Goal: Task Accomplishment & Management: Manage account settings

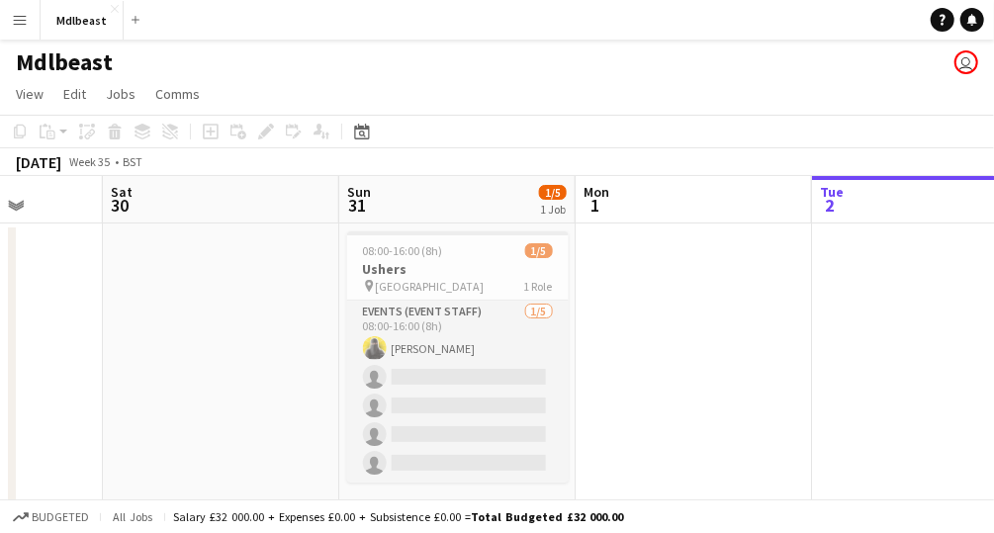
scroll to position [24, 0]
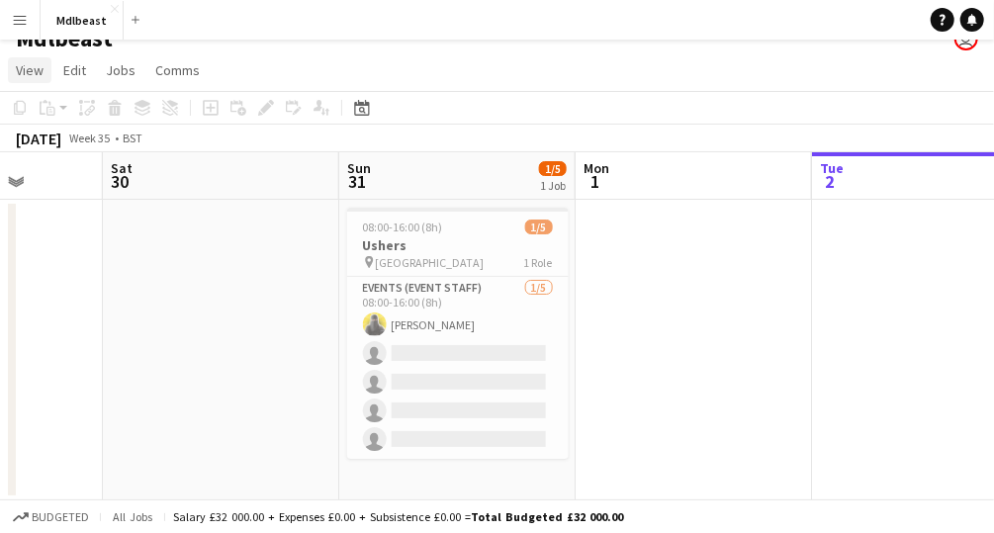
click at [43, 74] on link "View" at bounding box center [30, 70] width 44 height 26
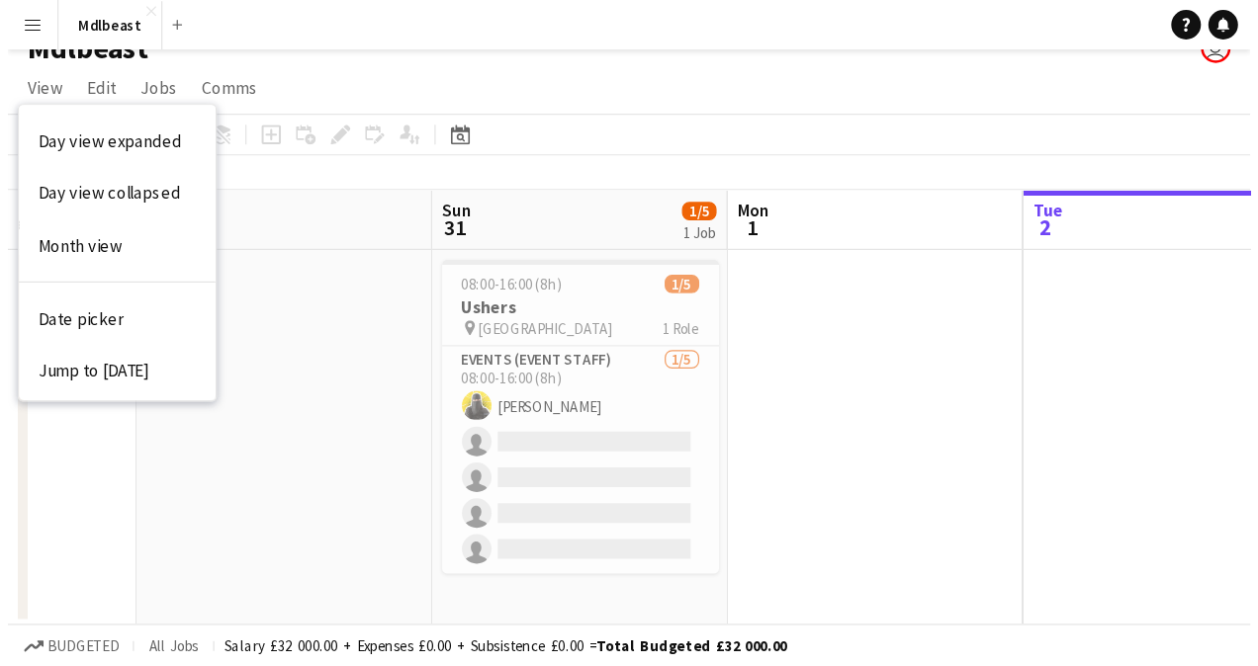
scroll to position [0, 0]
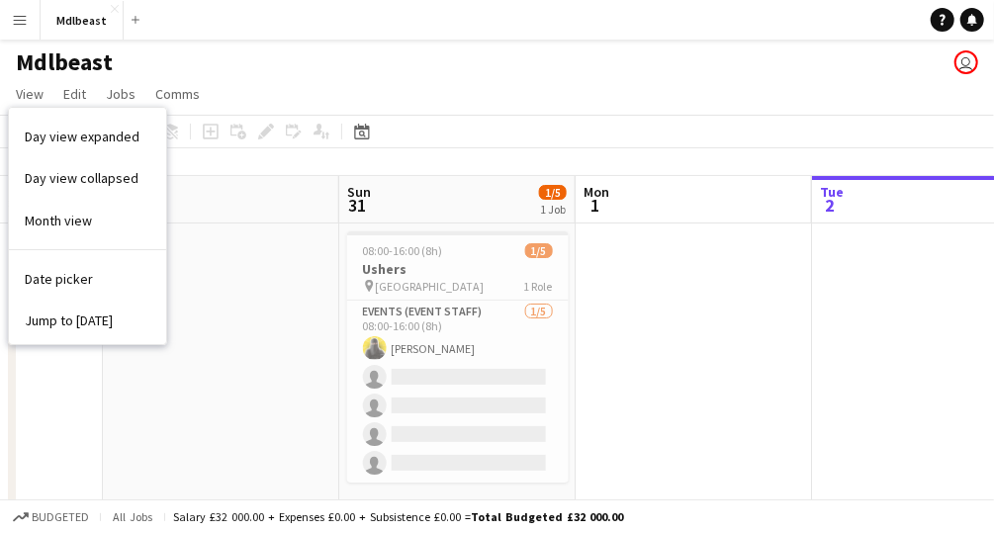
click at [28, 19] on button "Menu" at bounding box center [20, 20] width 40 height 40
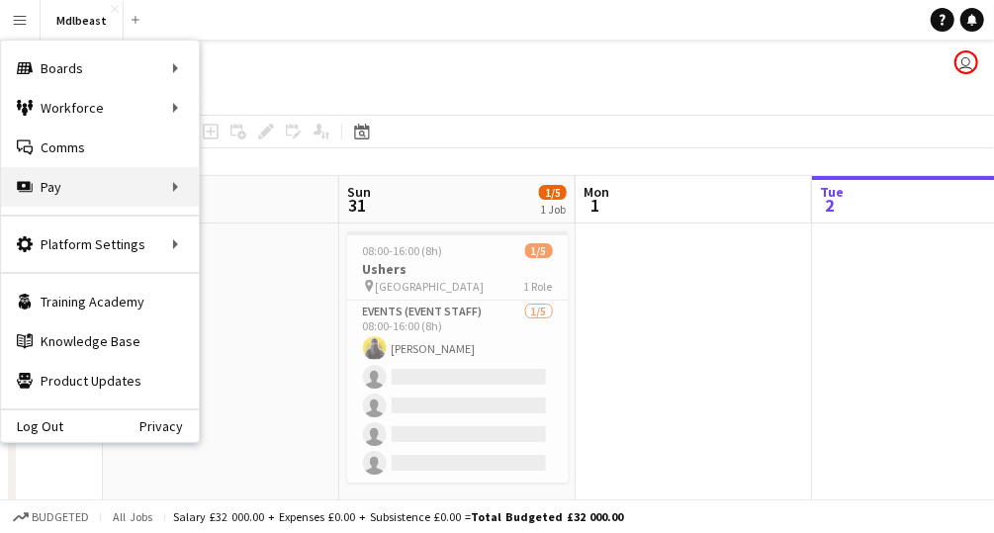
click at [102, 183] on div "Pay Pay" at bounding box center [100, 187] width 198 height 40
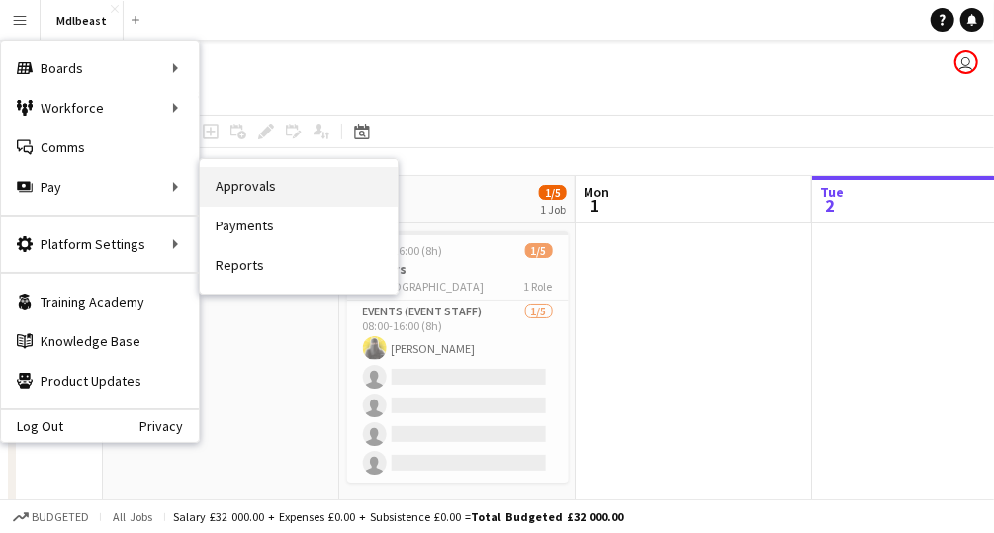
click at [277, 184] on link "Approvals" at bounding box center [299, 187] width 198 height 40
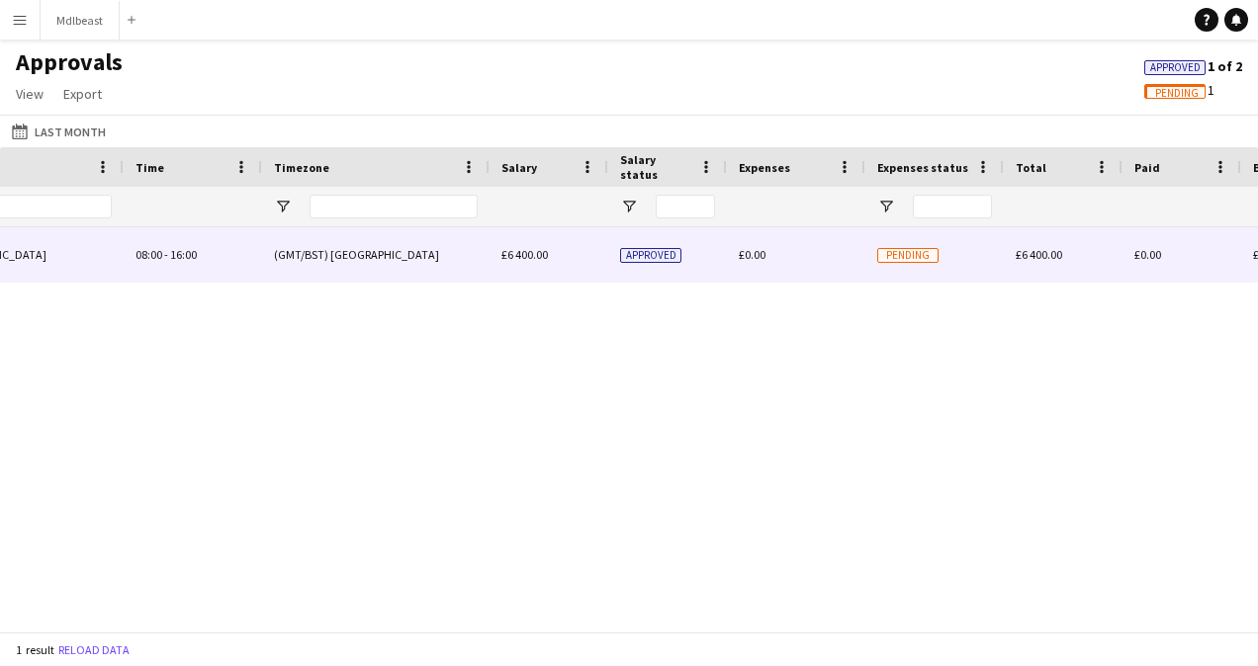
click at [909, 257] on span "Pending" at bounding box center [907, 255] width 61 height 15
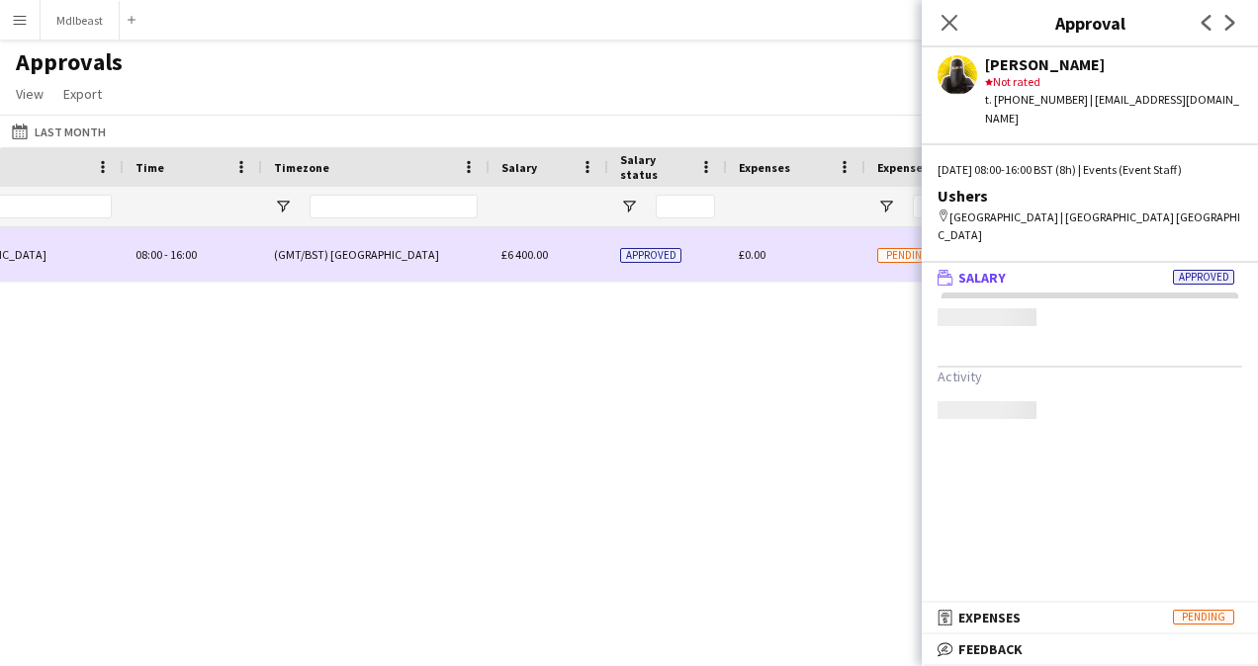
click at [909, 257] on span "Pending" at bounding box center [907, 255] width 61 height 15
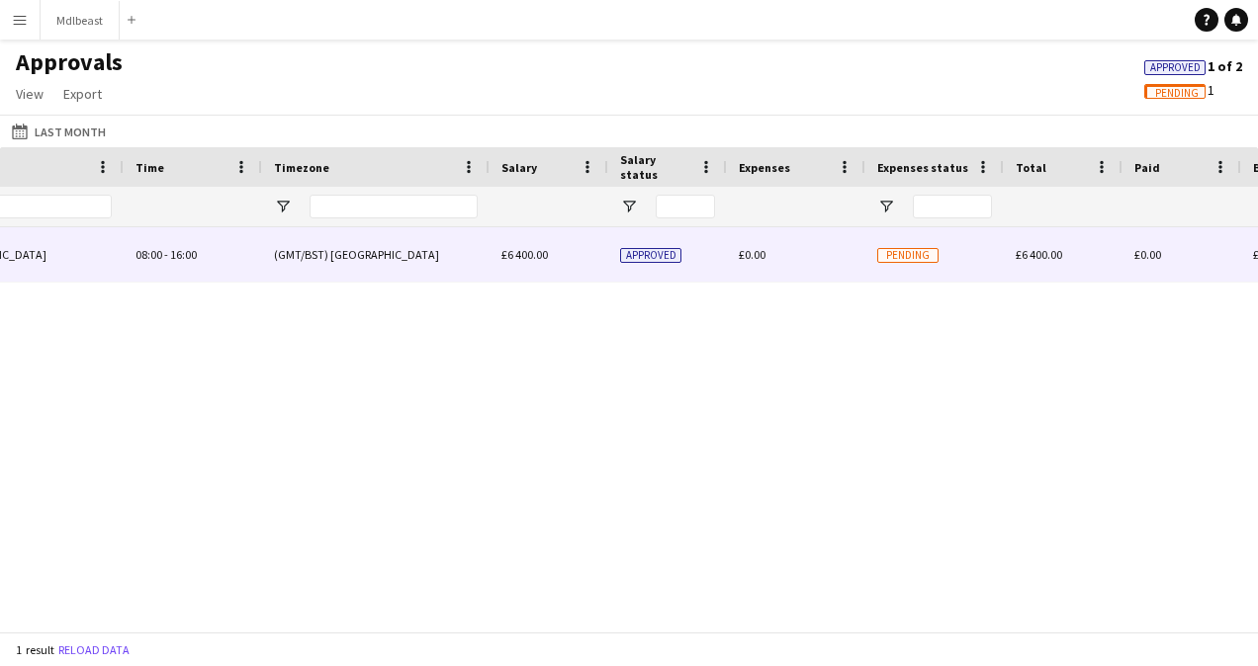
click at [909, 257] on span "Pending" at bounding box center [907, 255] width 61 height 15
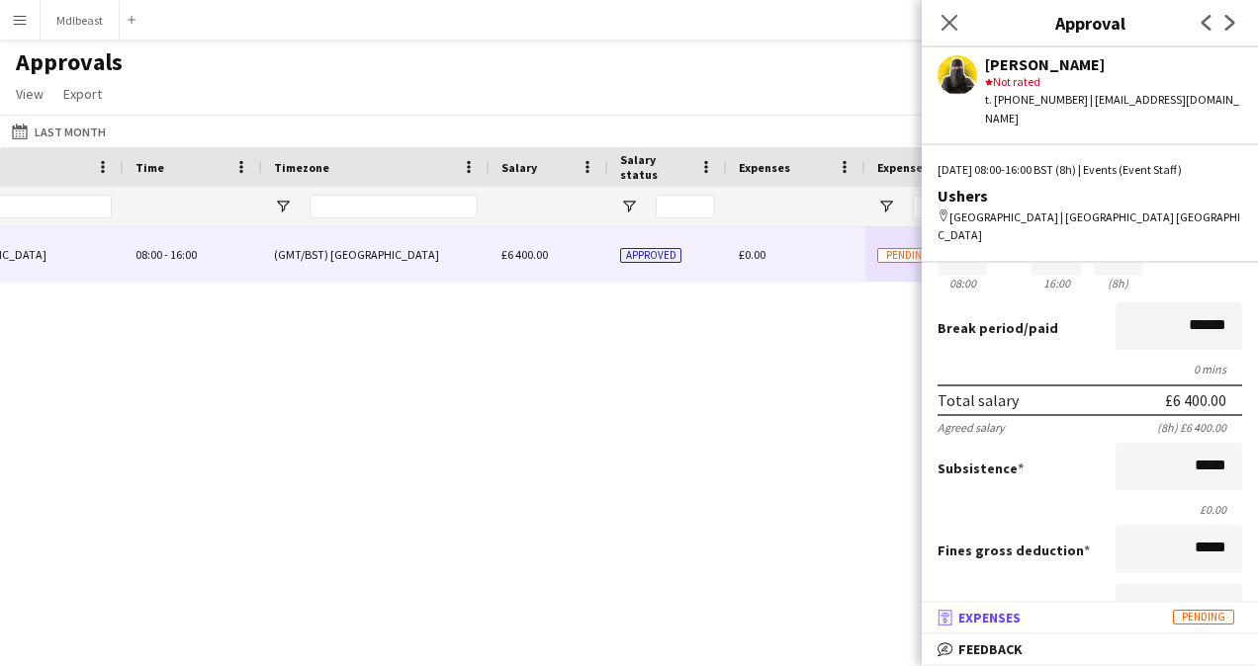
click at [967, 532] on span "Expenses" at bounding box center [989, 618] width 62 height 18
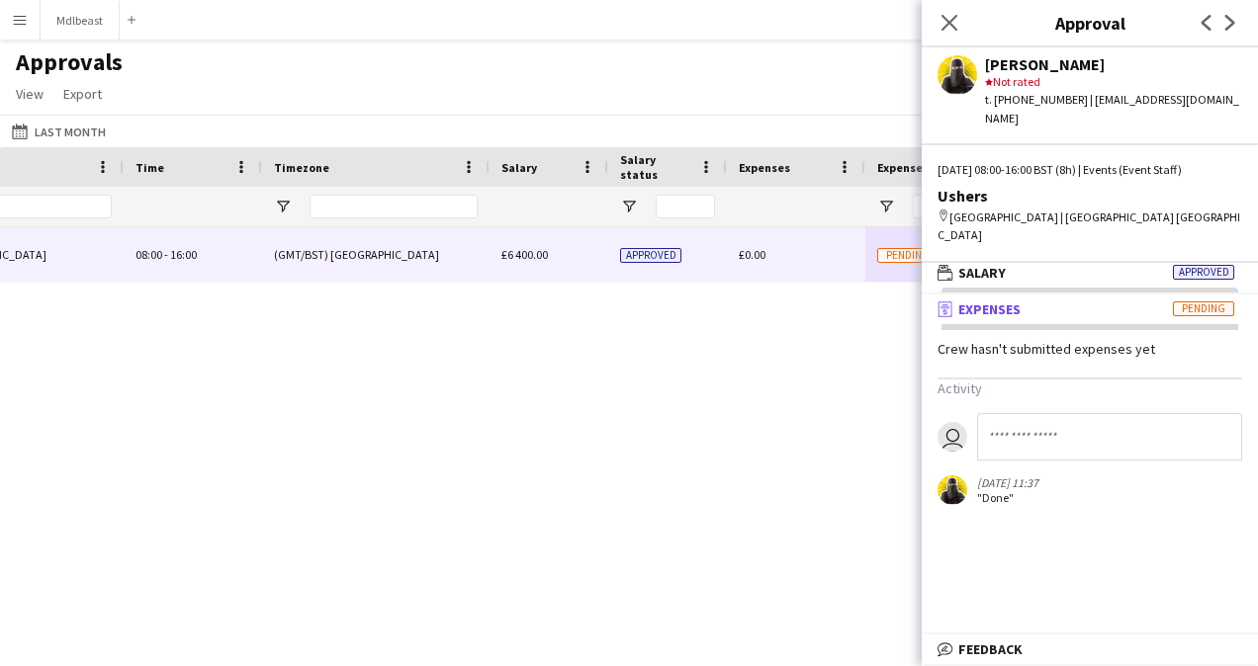
click at [993, 302] on span "Pending" at bounding box center [1203, 309] width 61 height 15
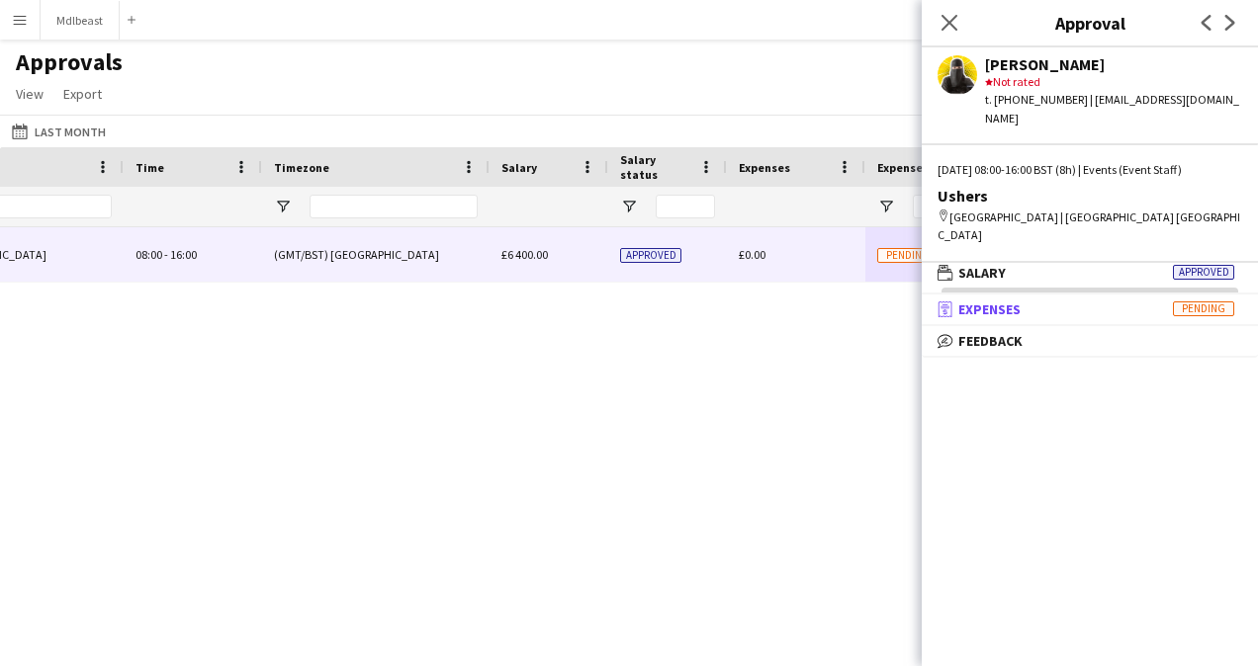
click at [993, 302] on span "Pending" at bounding box center [1203, 309] width 61 height 15
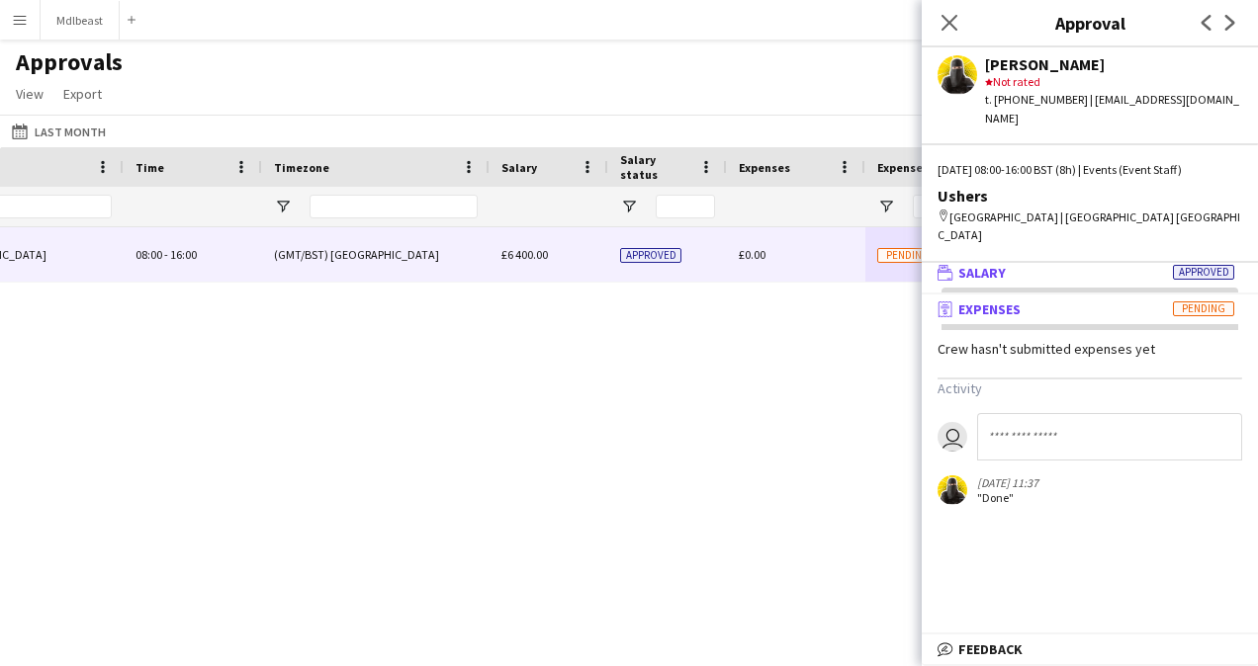
click at [993, 264] on mat-panel-title "wallet Salary Approved" at bounding box center [1086, 273] width 328 height 18
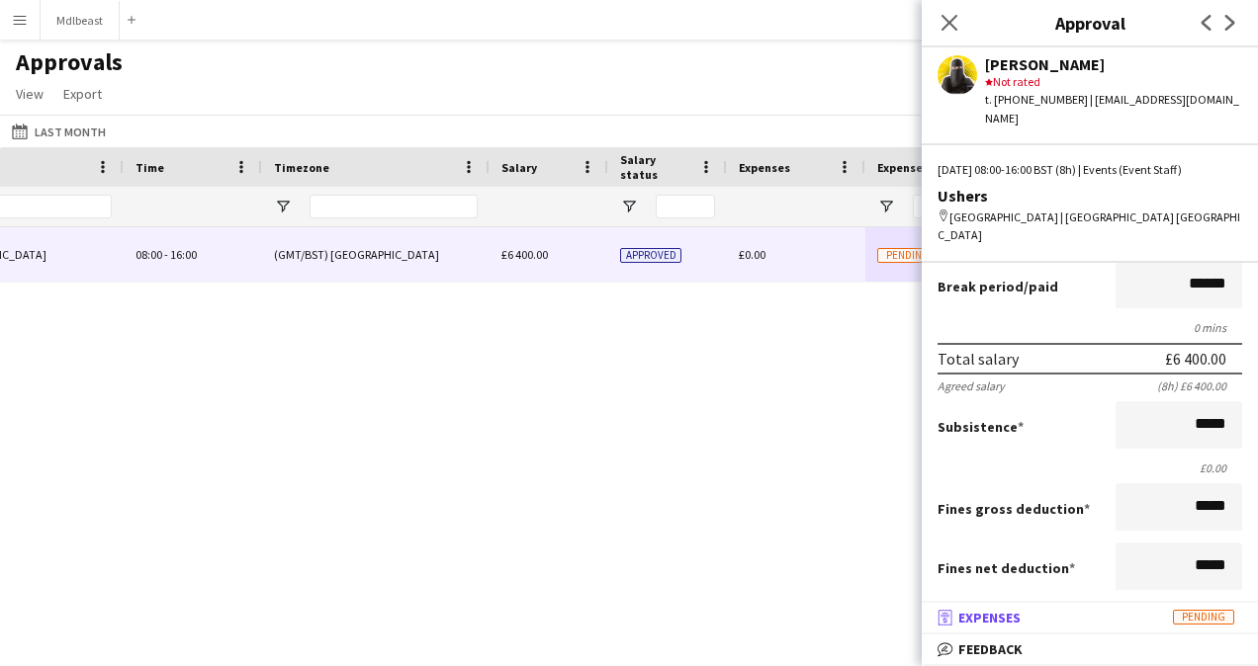
click at [993, 532] on span "Expenses" at bounding box center [989, 618] width 62 height 18
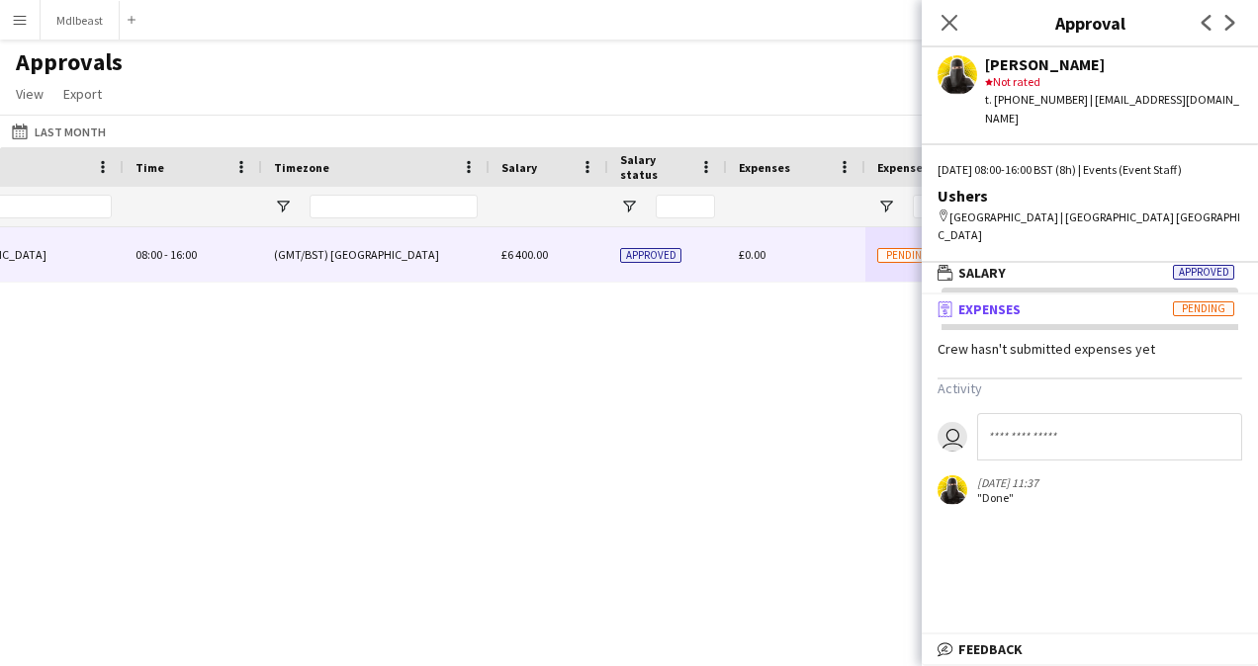
click at [993, 340] on div "Crew hasn't submitted expenses yet" at bounding box center [1090, 349] width 336 height 18
click at [993, 295] on mat-expansion-panel-header "receipt Expenses Pending" at bounding box center [1090, 310] width 336 height 30
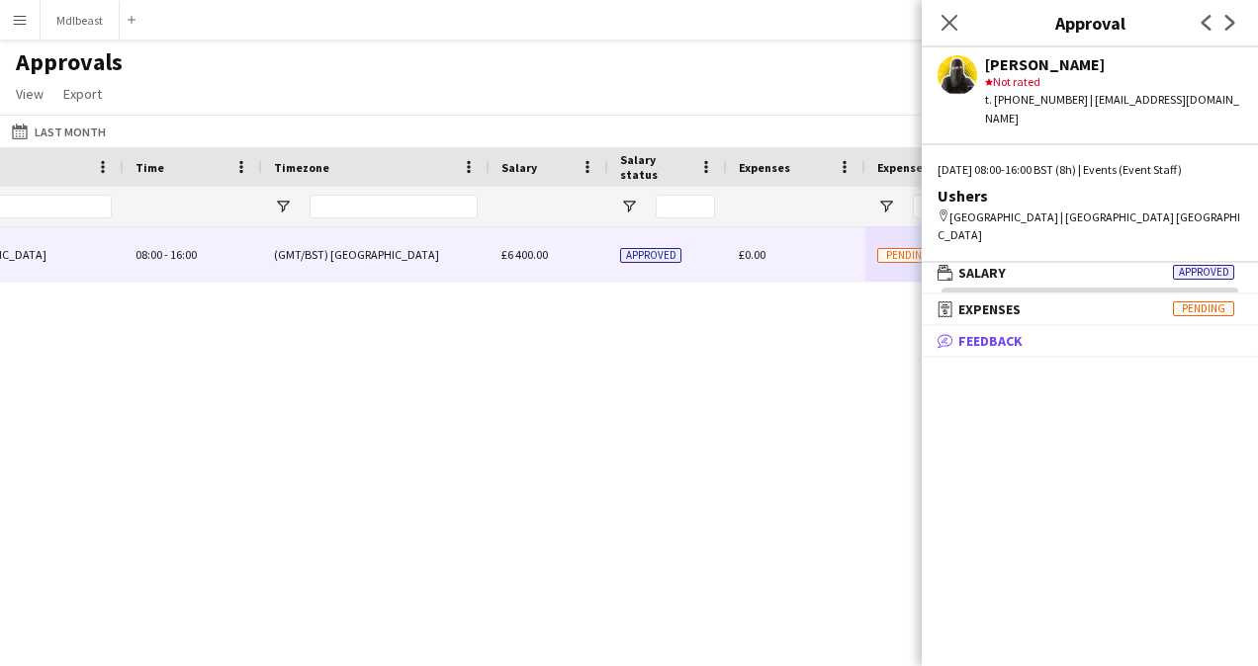
click at [993, 332] on mat-panel-title "bubble-pencil Feedback" at bounding box center [1086, 341] width 328 height 18
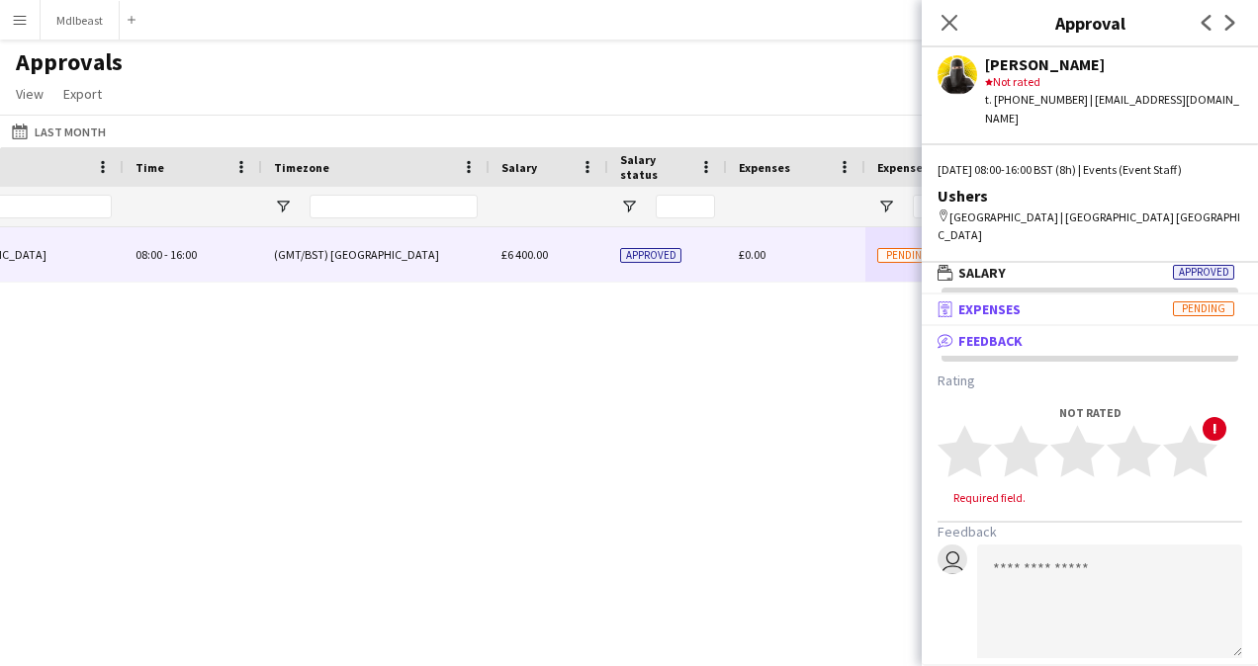
click at [993, 301] on mat-panel-title "receipt Expenses Pending" at bounding box center [1086, 310] width 328 height 18
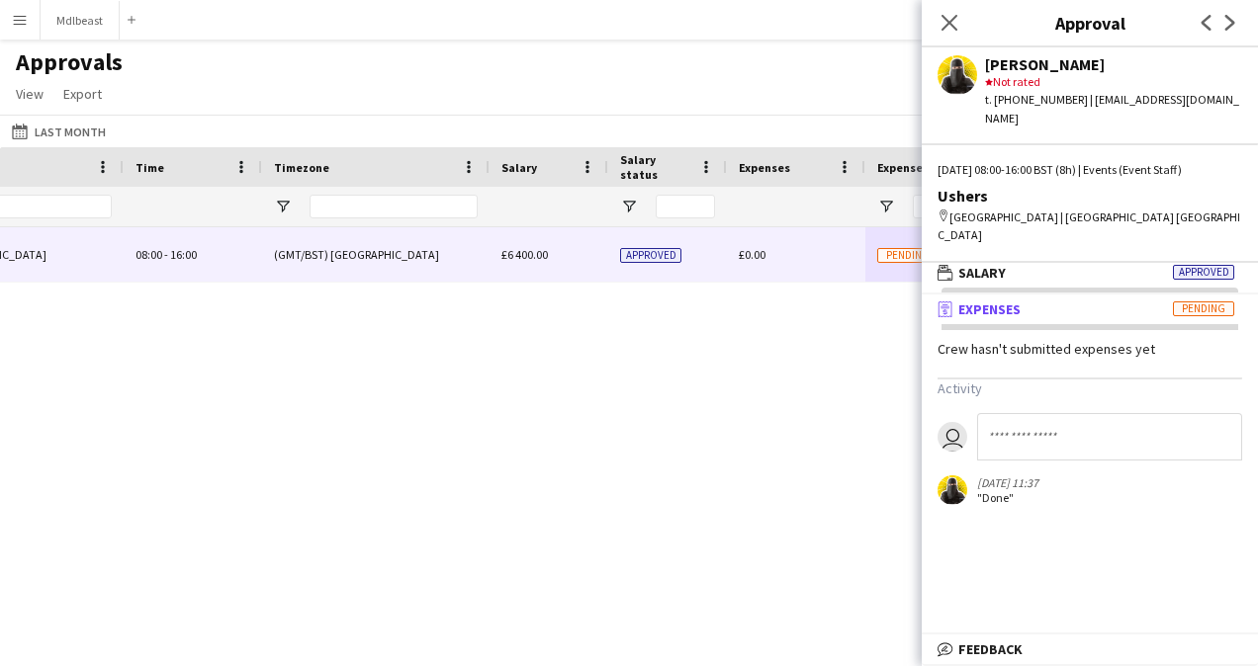
click at [993, 413] on input at bounding box center [1109, 436] width 265 height 47
type input "**"
click at [87, 31] on button "Mdlbeast Close" at bounding box center [80, 20] width 79 height 39
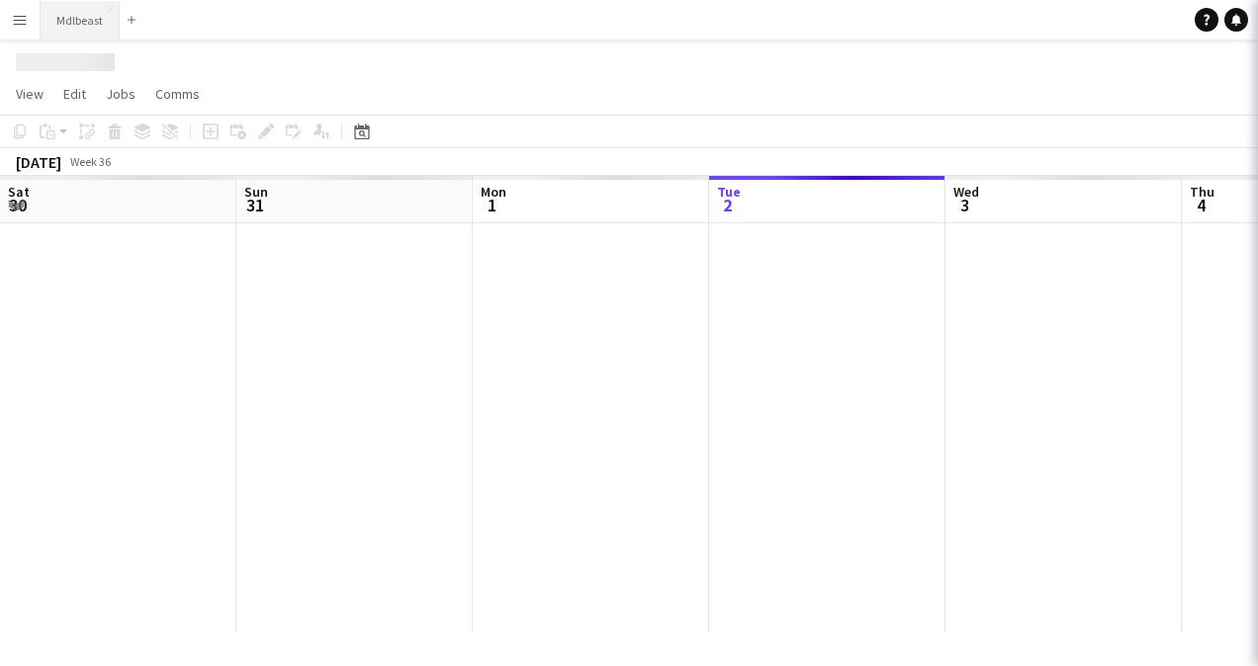
scroll to position [0, 473]
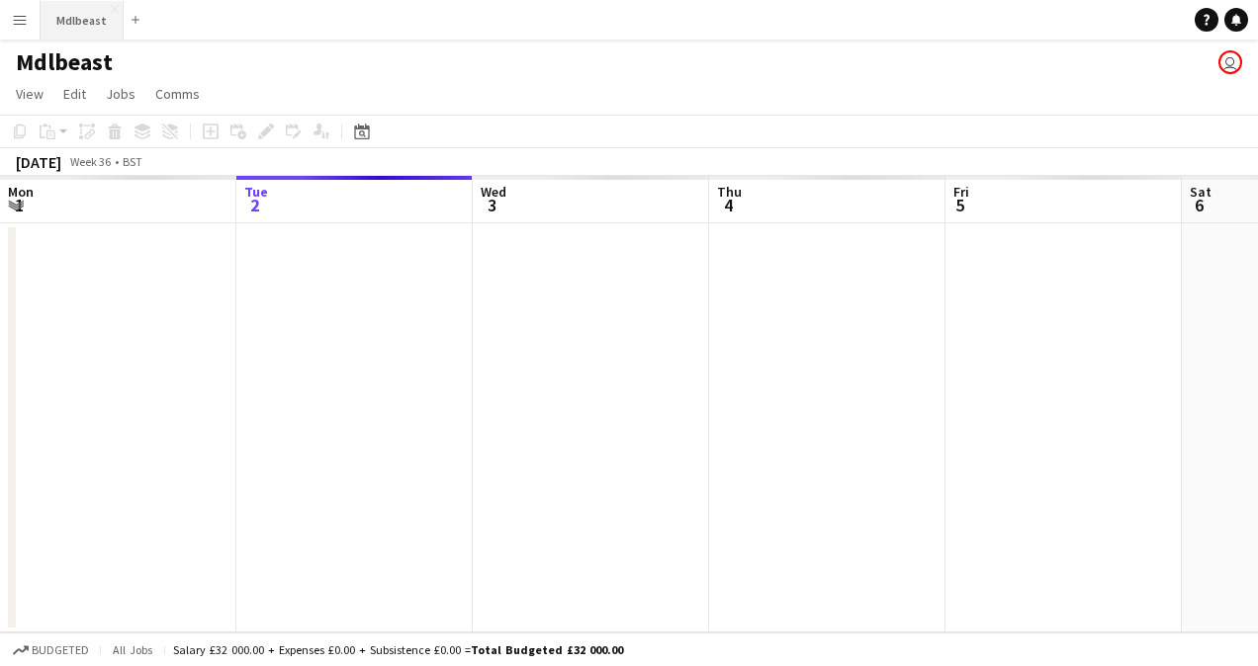
click at [87, 31] on button "Mdlbeast Close" at bounding box center [82, 20] width 83 height 39
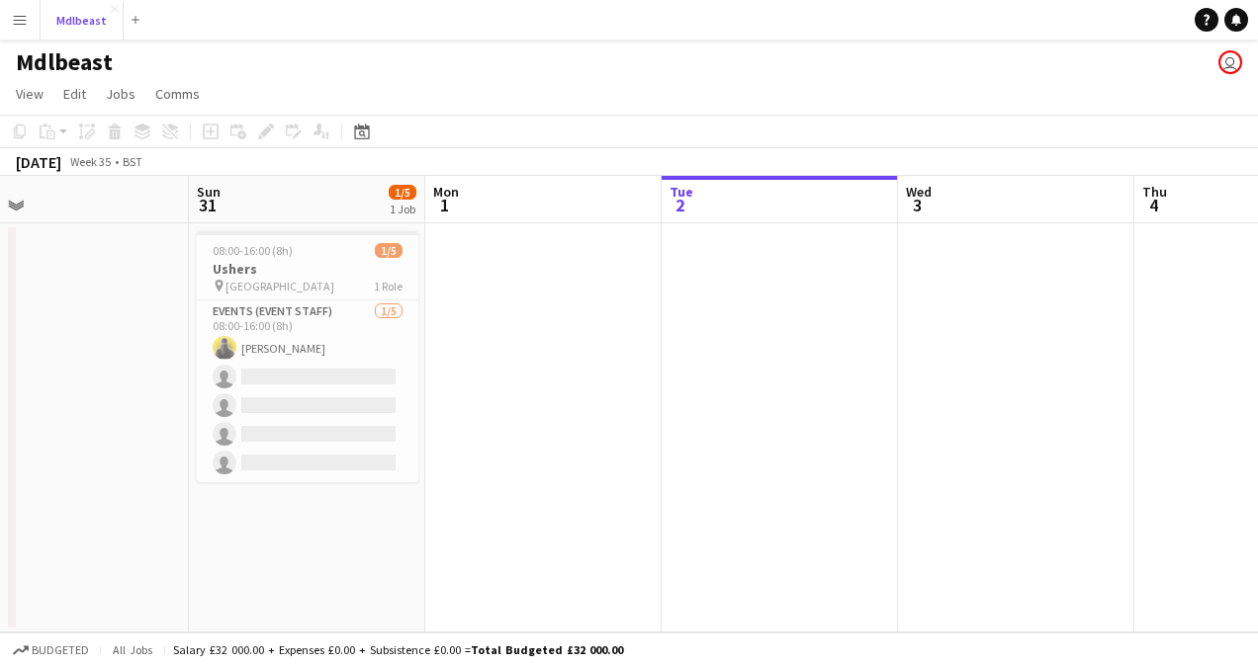
scroll to position [0, 528]
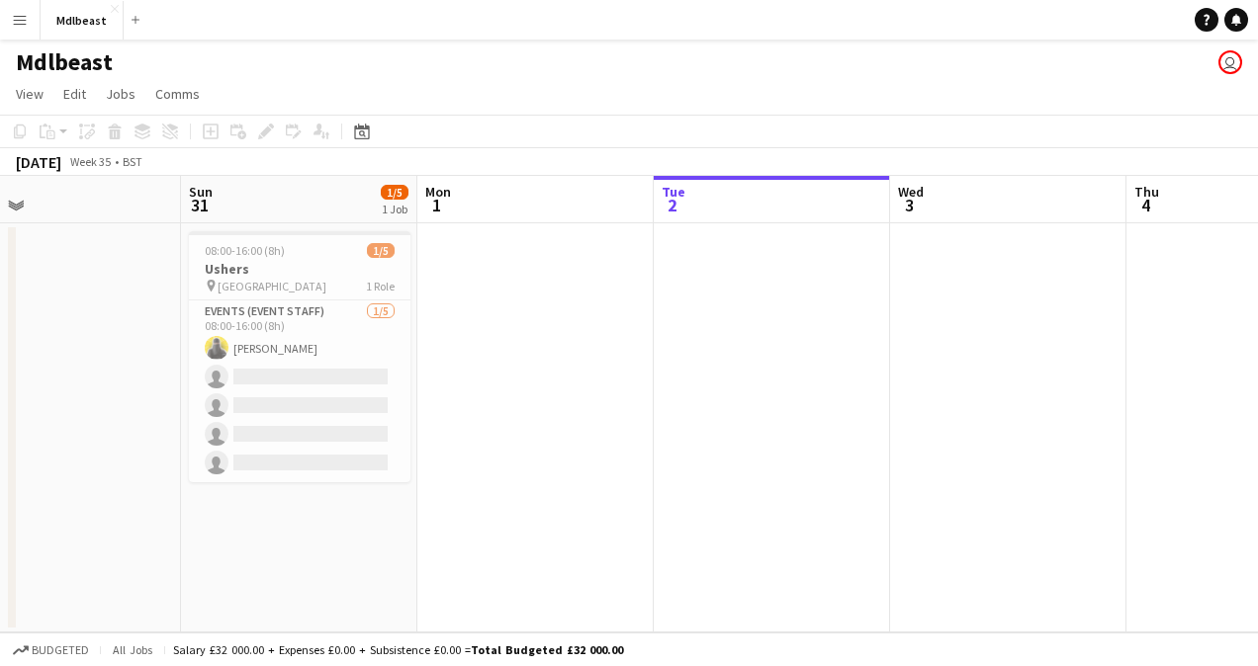
click at [332, 273] on h3 "Ushers" at bounding box center [300, 269] width 222 height 18
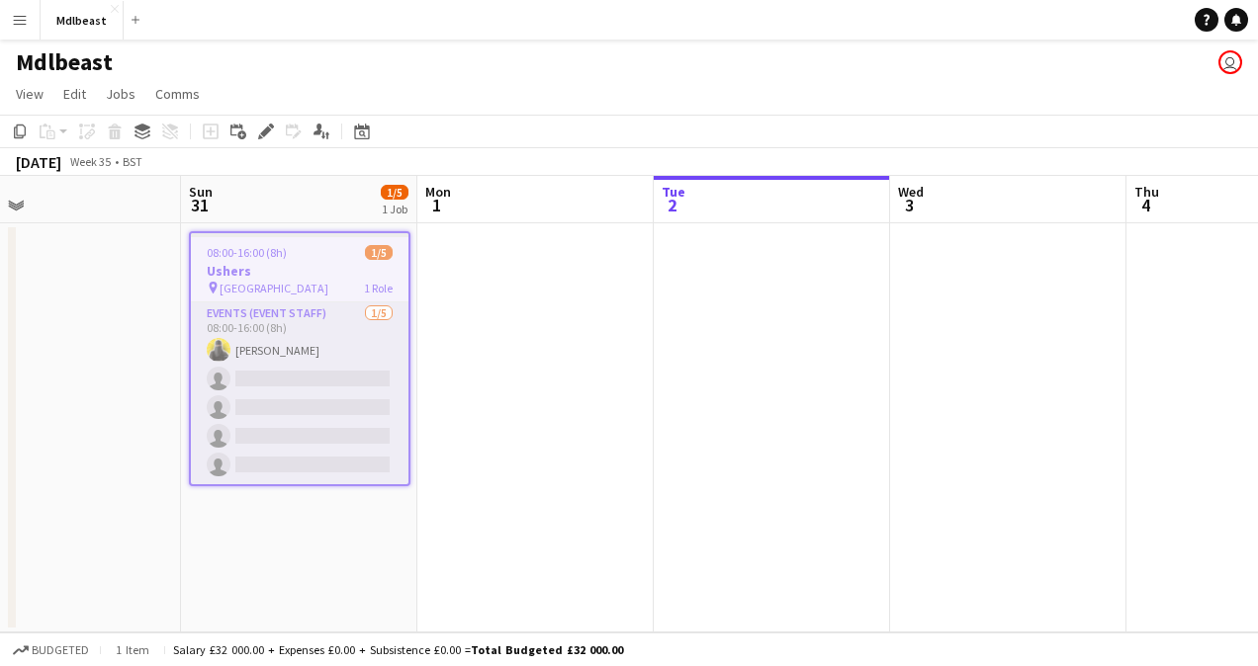
click at [346, 308] on app-card-role "Events (Event Staff) [DATE] 08:00-16:00 (8h) [PERSON_NAME] single-neutral-actio…" at bounding box center [300, 394] width 218 height 182
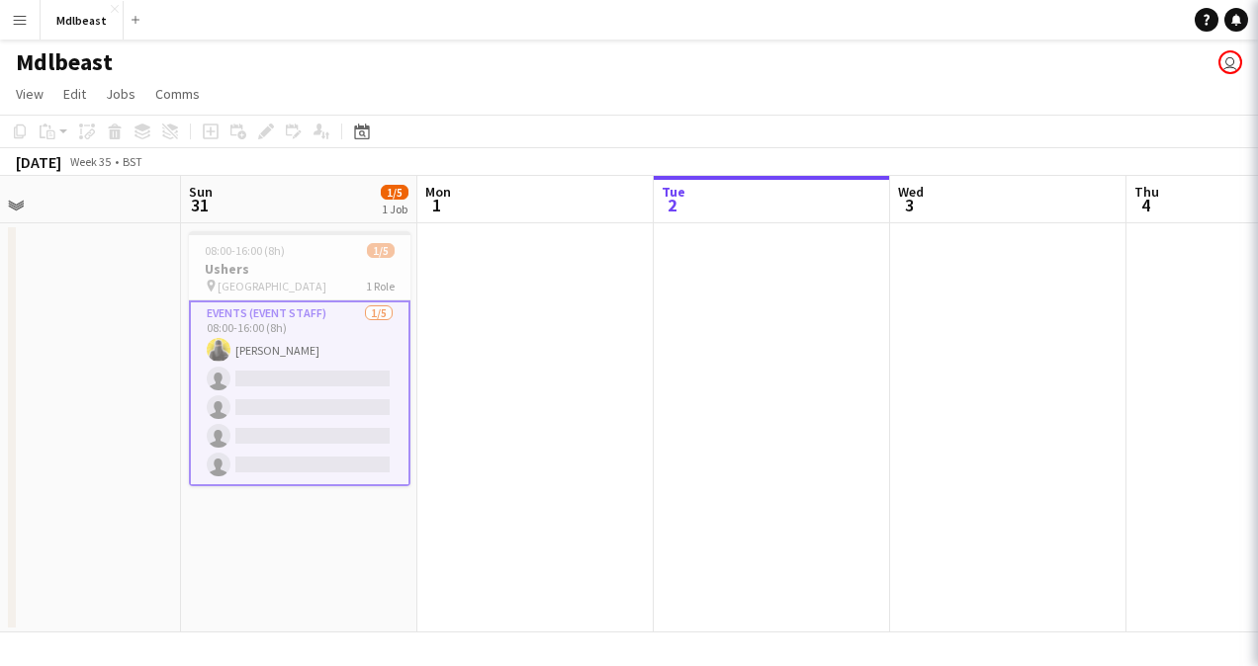
click at [346, 308] on app-card-role "Events (Event Staff) [DATE] 08:00-16:00 (8h) [PERSON_NAME] single-neutral-actio…" at bounding box center [300, 394] width 222 height 186
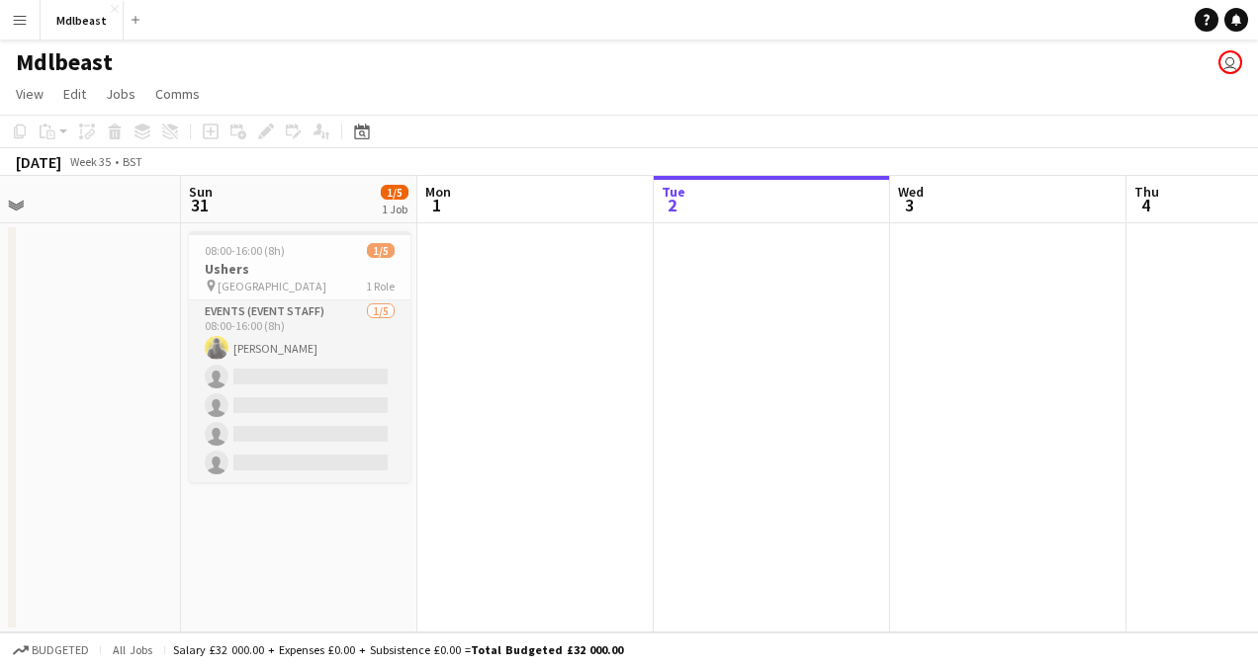
click at [318, 324] on app-card-role "Events (Event Staff) [DATE] 08:00-16:00 (8h) [PERSON_NAME] single-neutral-actio…" at bounding box center [300, 392] width 222 height 182
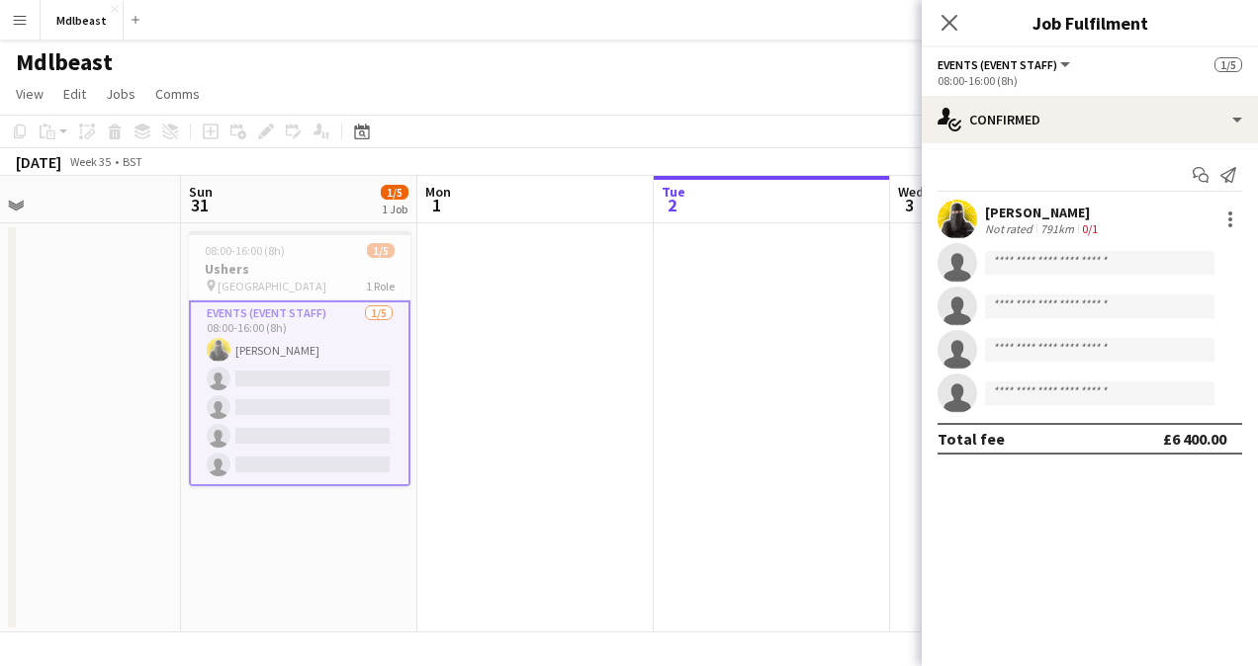
click at [993, 215] on div "[PERSON_NAME]" at bounding box center [1043, 213] width 117 height 18
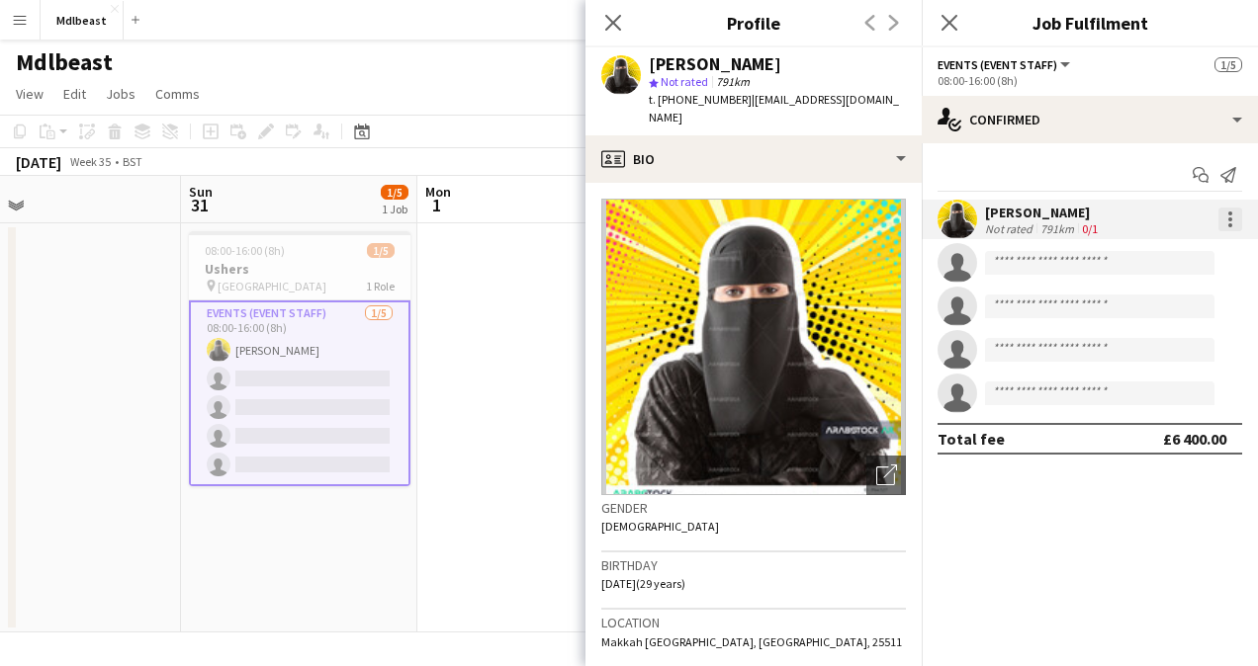
click at [993, 216] on div at bounding box center [1230, 220] width 24 height 24
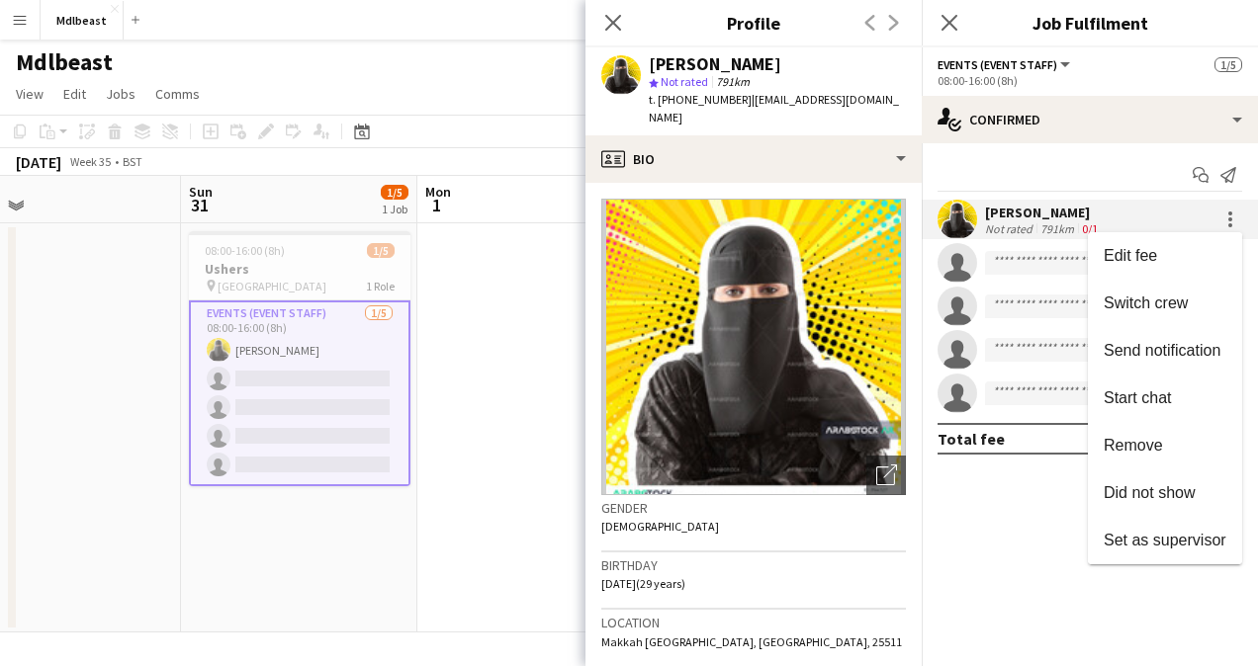
drag, startPoint x: 911, startPoint y: 265, endPoint x: 955, endPoint y: 524, distance: 262.9
click at [955, 524] on div at bounding box center [629, 333] width 1258 height 666
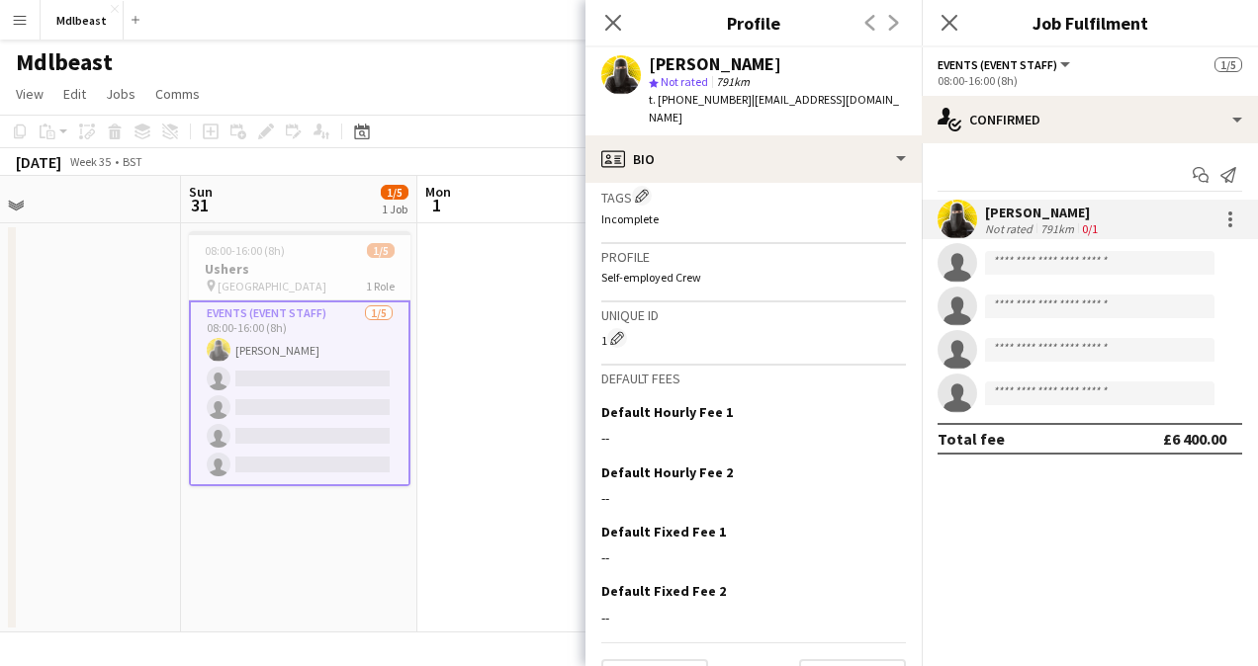
scroll to position [807, 0]
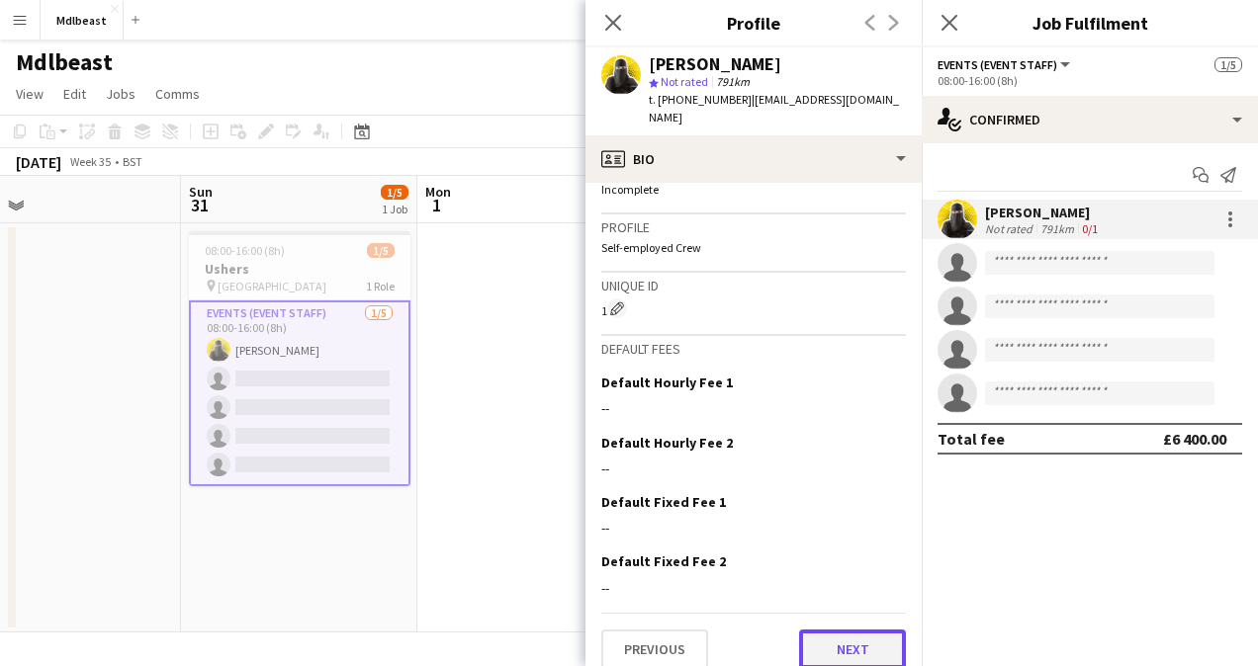
click at [844, 532] on button "Next" at bounding box center [852, 650] width 107 height 40
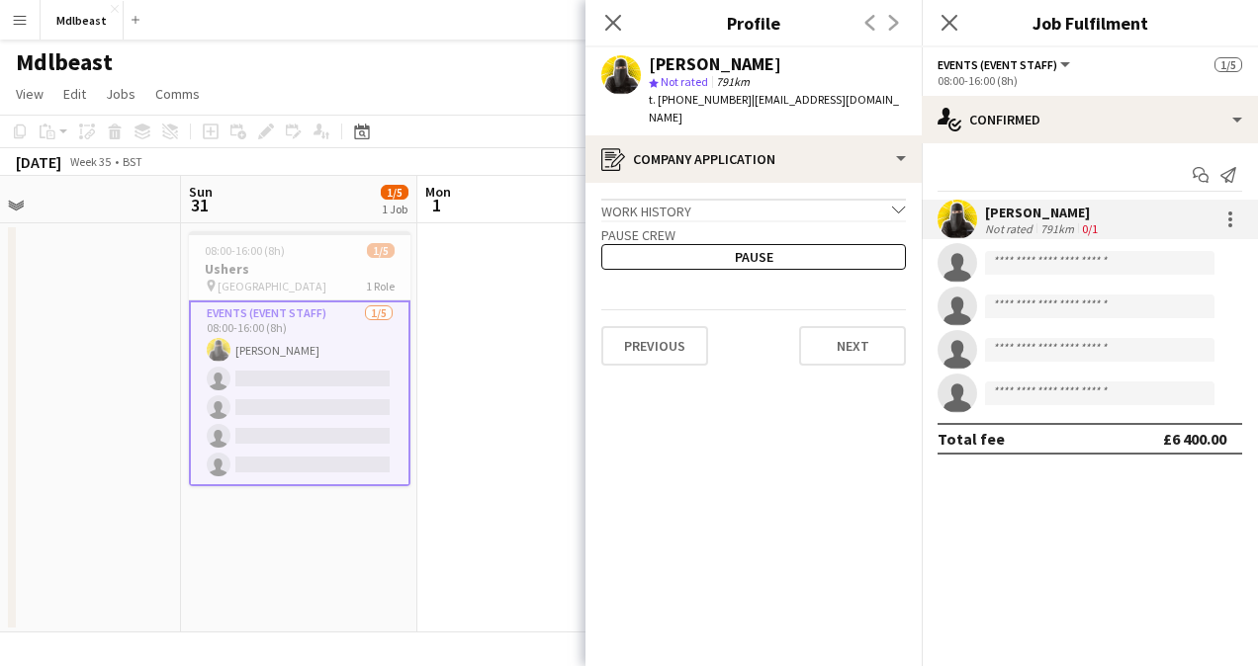
click at [856, 363] on app-crew-profile-application "Work history chevron-down Incomplete Pause crew Pause Previous Next" at bounding box center [753, 425] width 336 height 484
click at [848, 347] on app-crew-profile-application "Work history chevron-down Incomplete Pause crew Pause Previous Next" at bounding box center [753, 425] width 336 height 484
click at [844, 335] on button "Next" at bounding box center [852, 346] width 107 height 40
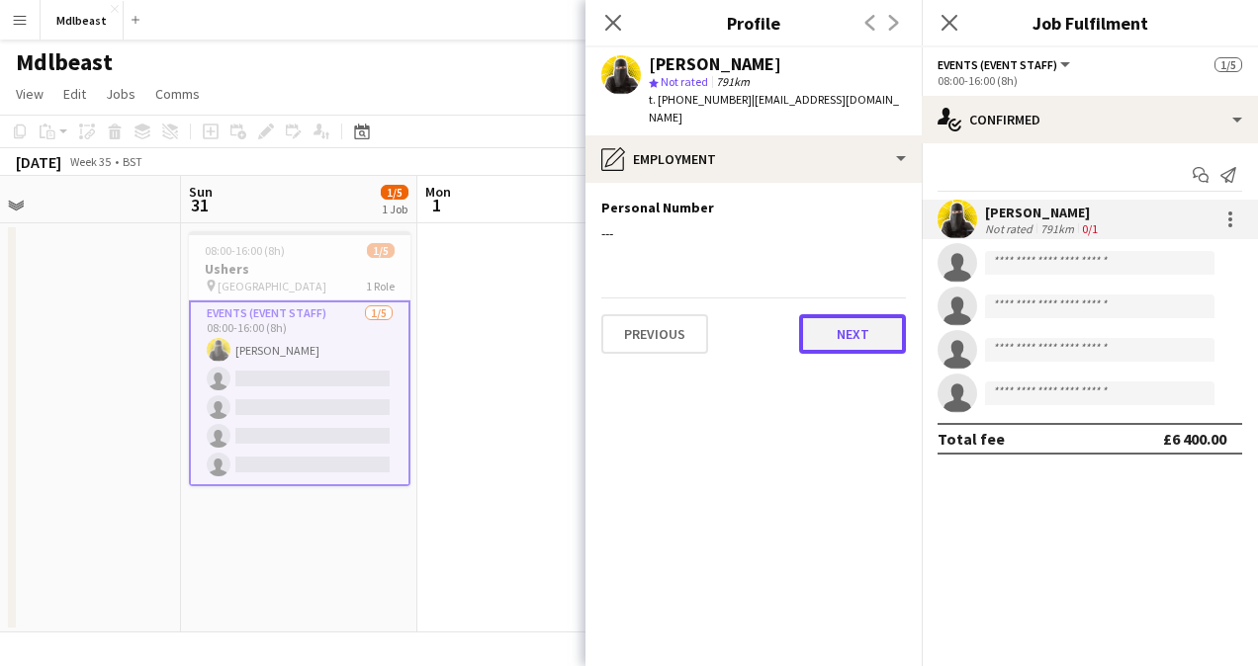
click at [848, 314] on button "Next" at bounding box center [852, 334] width 107 height 40
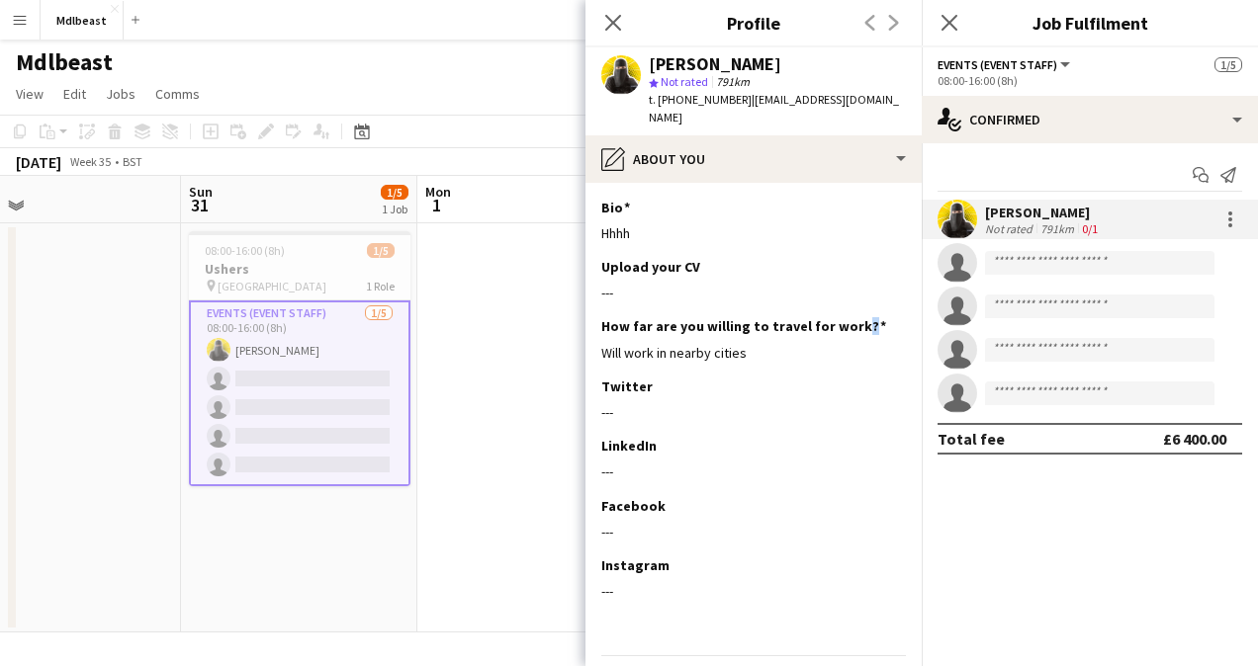
click at [848, 317] on h3 "How far are you willing to travel for work?" at bounding box center [743, 326] width 285 height 18
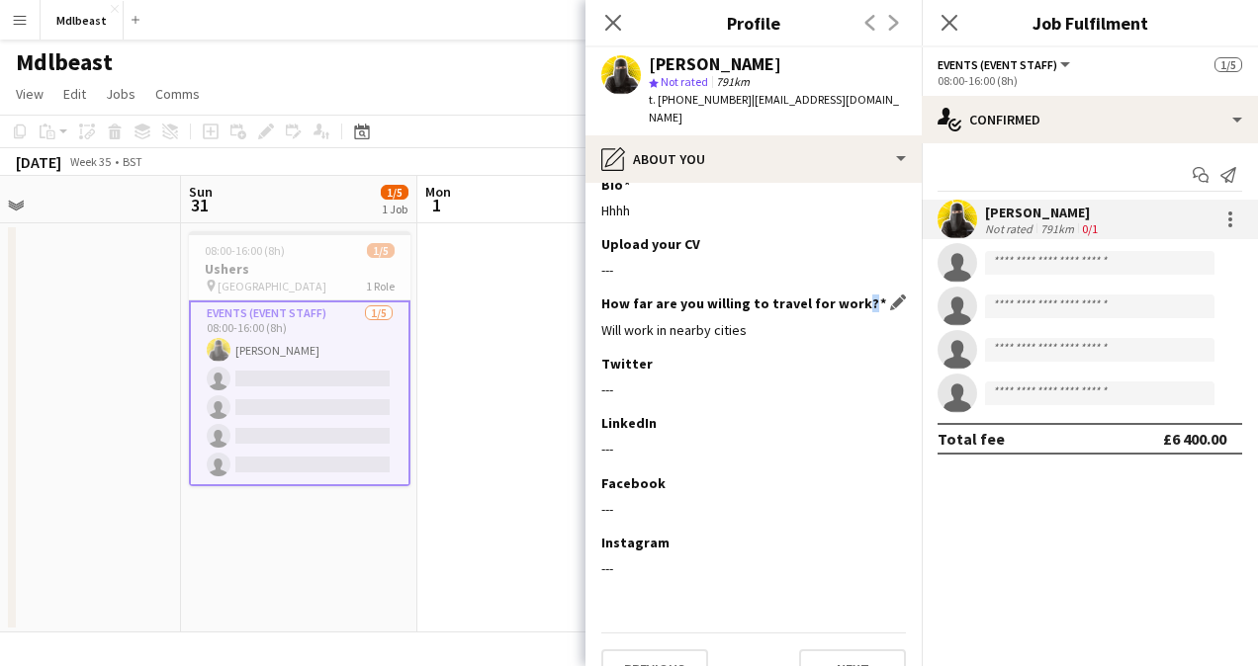
scroll to position [44, 0]
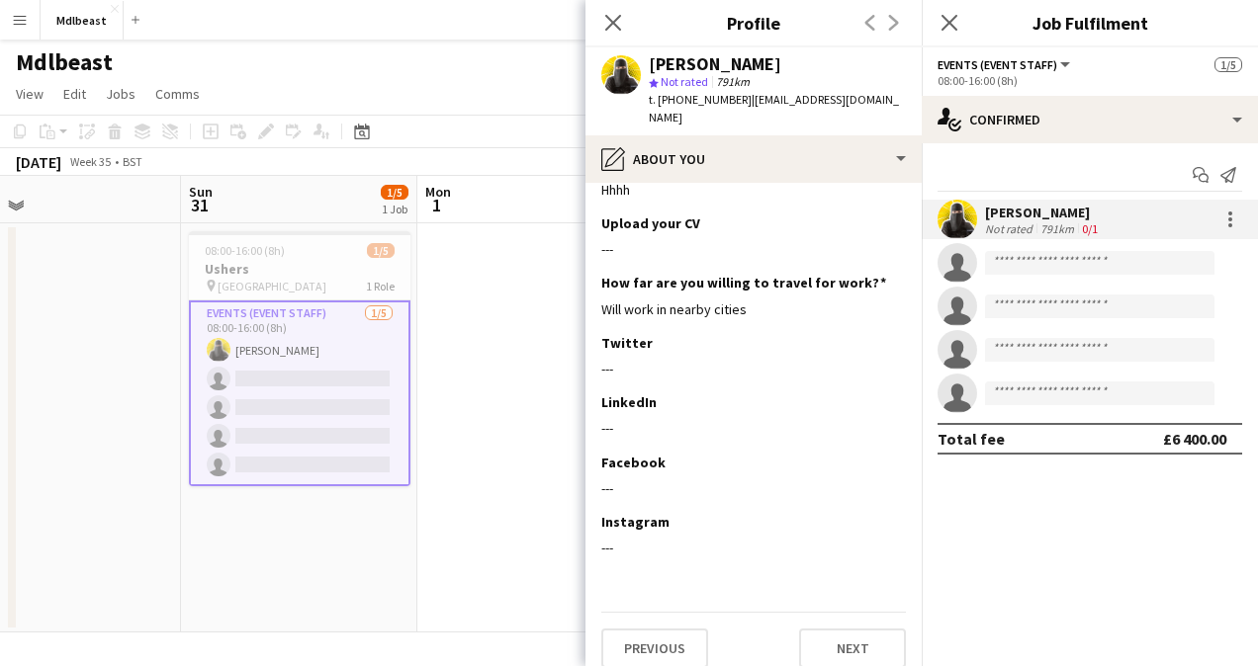
click at [848, 532] on div "Previous Next" at bounding box center [753, 640] width 305 height 56
click at [849, 532] on button "Next" at bounding box center [852, 649] width 107 height 40
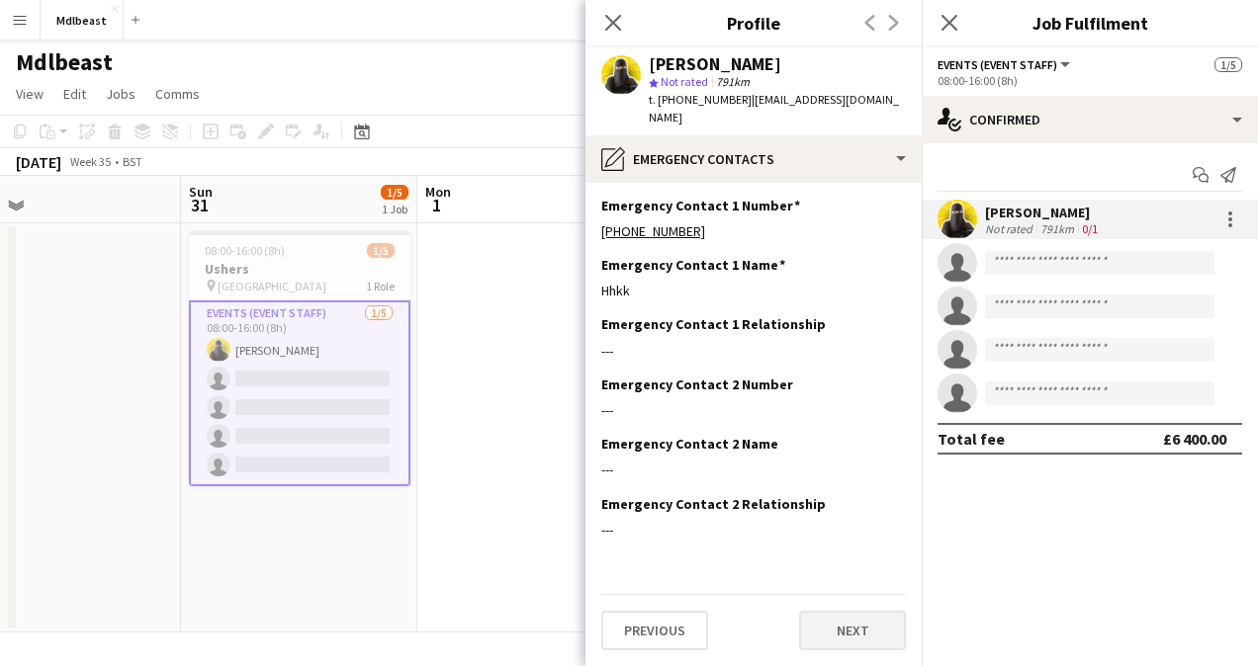
scroll to position [0, 0]
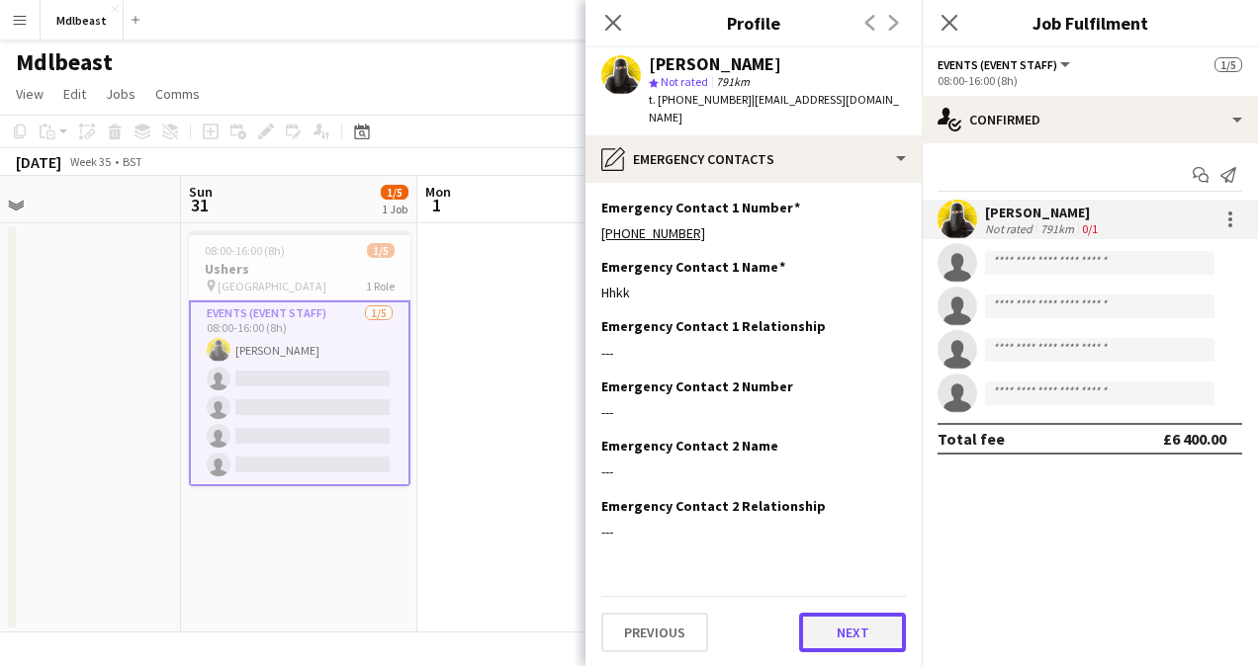
click at [850, 532] on button "Next" at bounding box center [852, 633] width 107 height 40
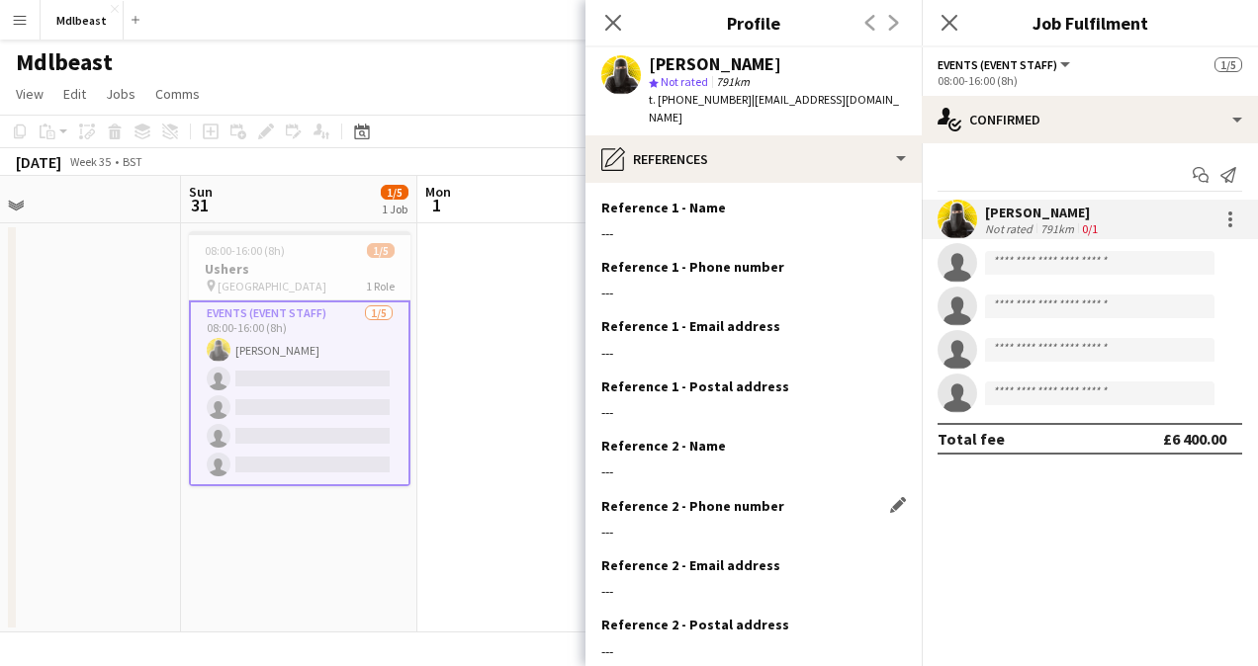
scroll to position [103, 0]
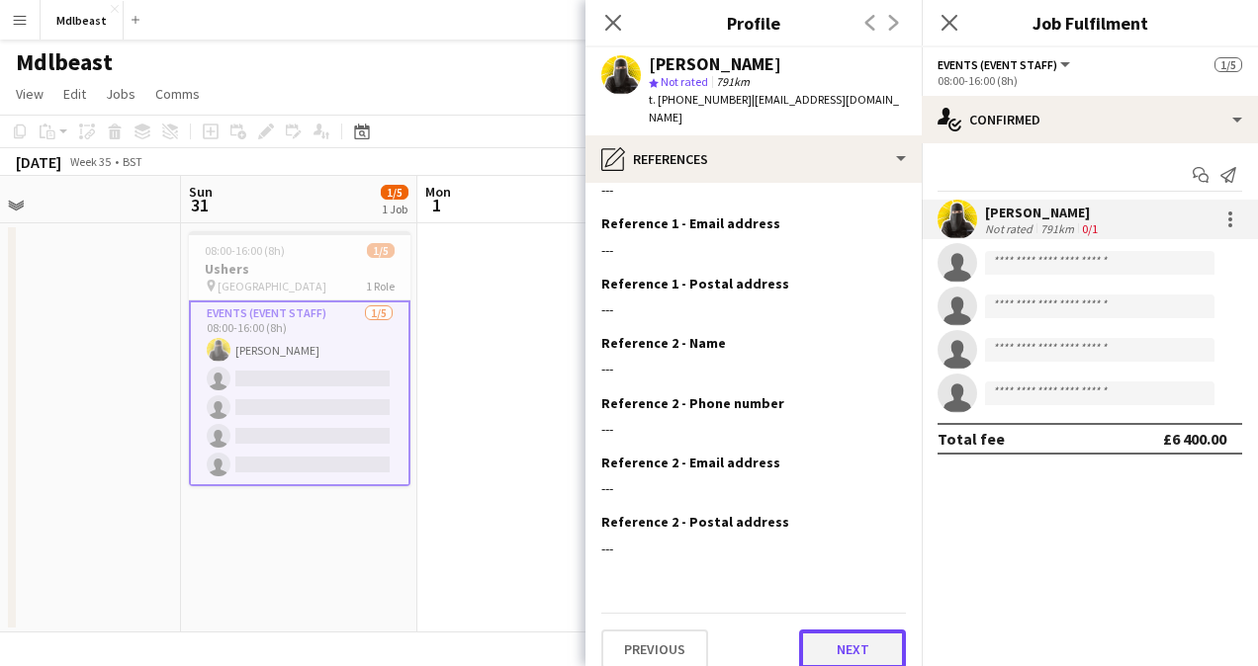
click at [854, 532] on button "Next" at bounding box center [852, 650] width 107 height 40
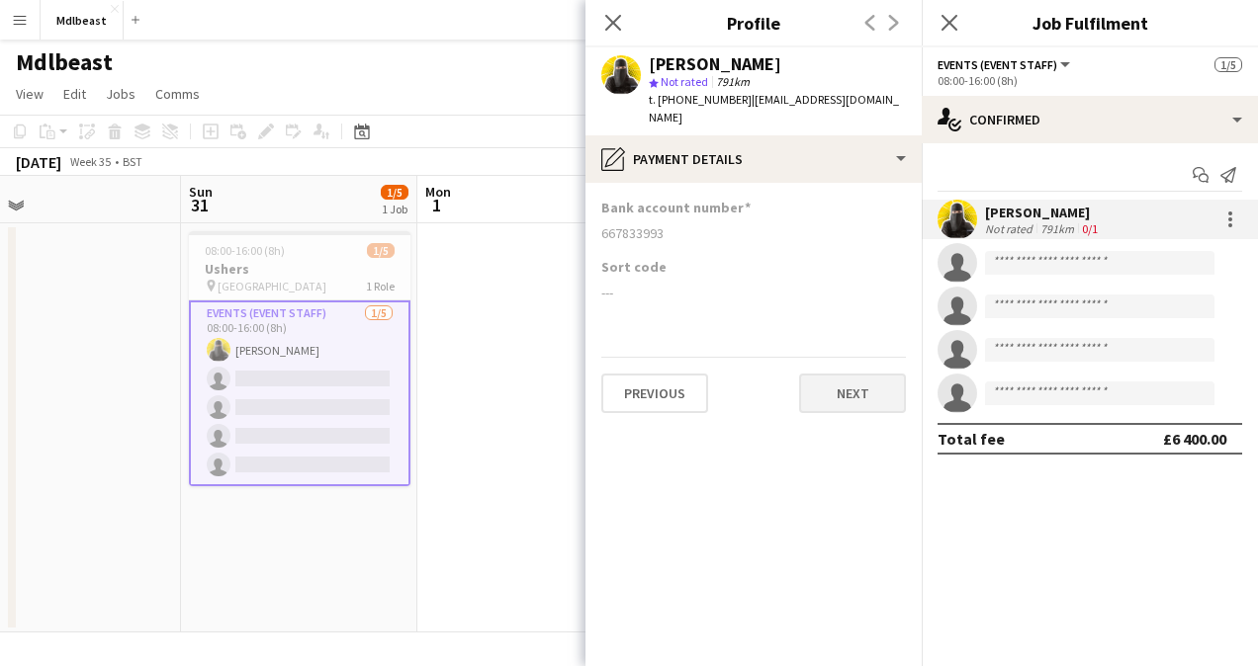
scroll to position [0, 0]
click at [860, 374] on button "Next" at bounding box center [852, 394] width 107 height 40
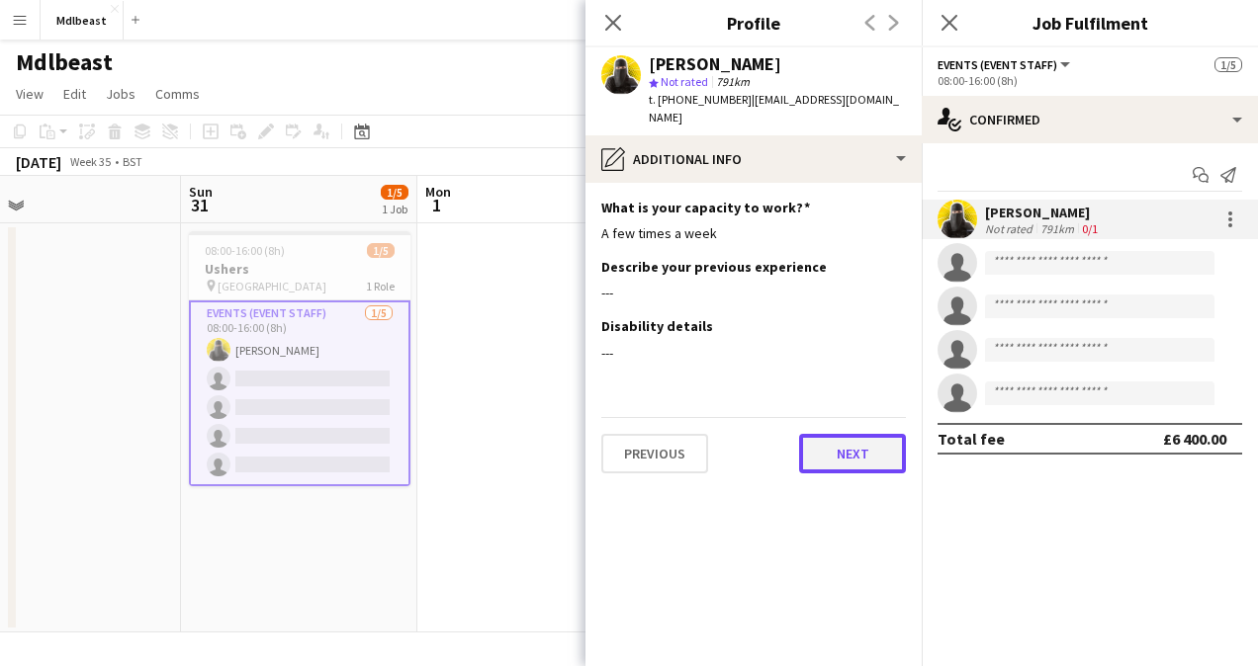
click at [878, 445] on button "Next" at bounding box center [852, 454] width 107 height 40
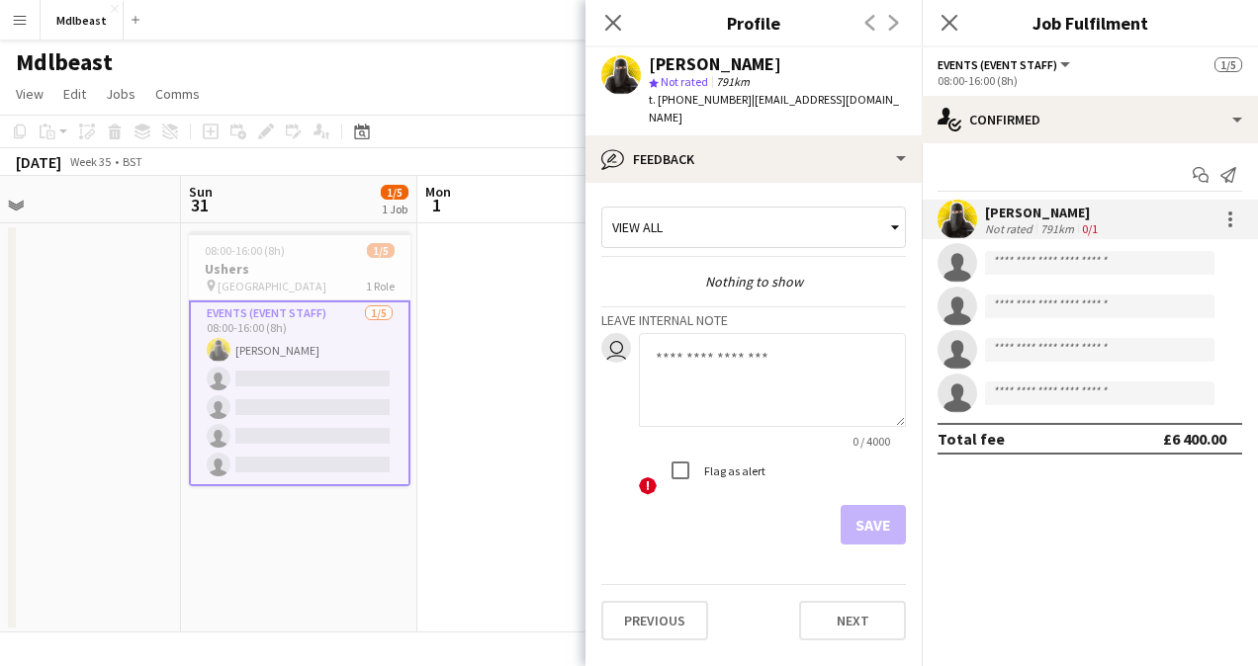
click at [793, 336] on textarea at bounding box center [772, 380] width 267 height 94
click at [870, 532] on button "Next" at bounding box center [852, 621] width 107 height 40
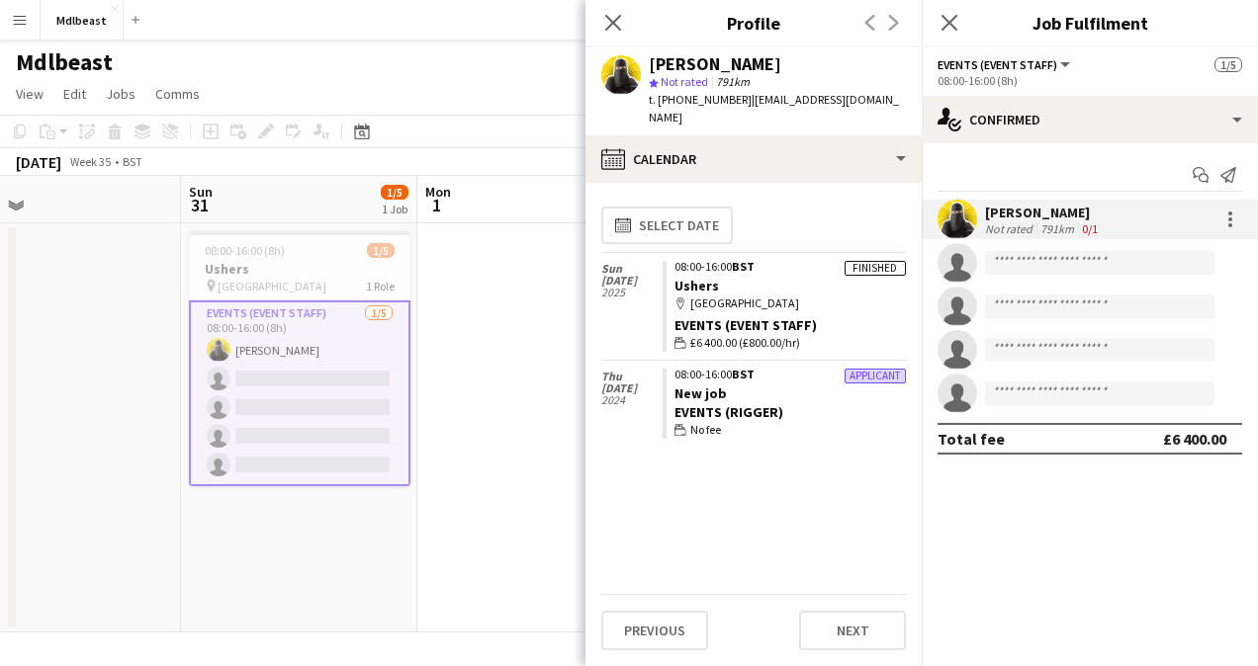
click at [845, 403] on div "Events (Rigger)" at bounding box center [789, 412] width 231 height 18
click at [807, 273] on app-crew-calendar-job-card "Finished 08:00-16:00 BST Ushers map-marker Riyadh Events (Event Staff) wallet £…" at bounding box center [784, 307] width 243 height 92
click at [730, 295] on div "map-marker [GEOGRAPHIC_DATA]" at bounding box center [789, 304] width 231 height 18
click at [851, 532] on button "Next" at bounding box center [852, 631] width 107 height 40
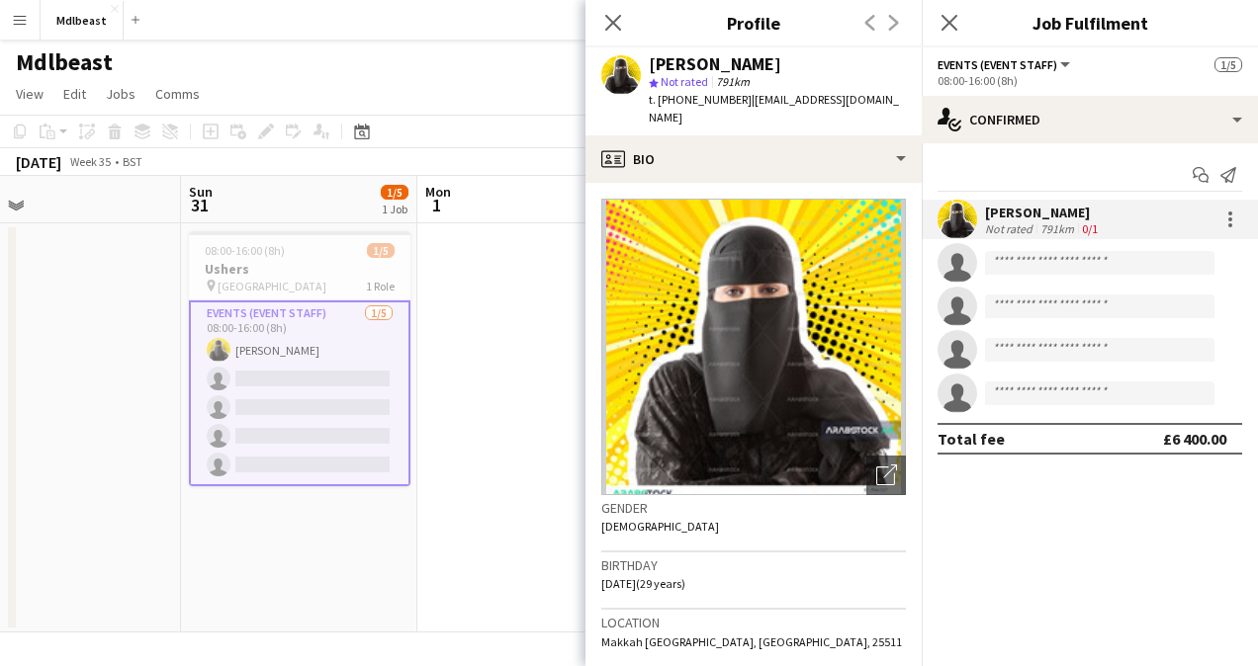
drag, startPoint x: 1171, startPoint y: 537, endPoint x: 218, endPoint y: 117, distance: 1041.8
click at [218, 117] on app-toolbar "Copy Paste Paste Ctrl+V Paste with crew Ctrl+Shift+V Paste linked Job [GEOGRAPH…" at bounding box center [629, 132] width 1258 height 34
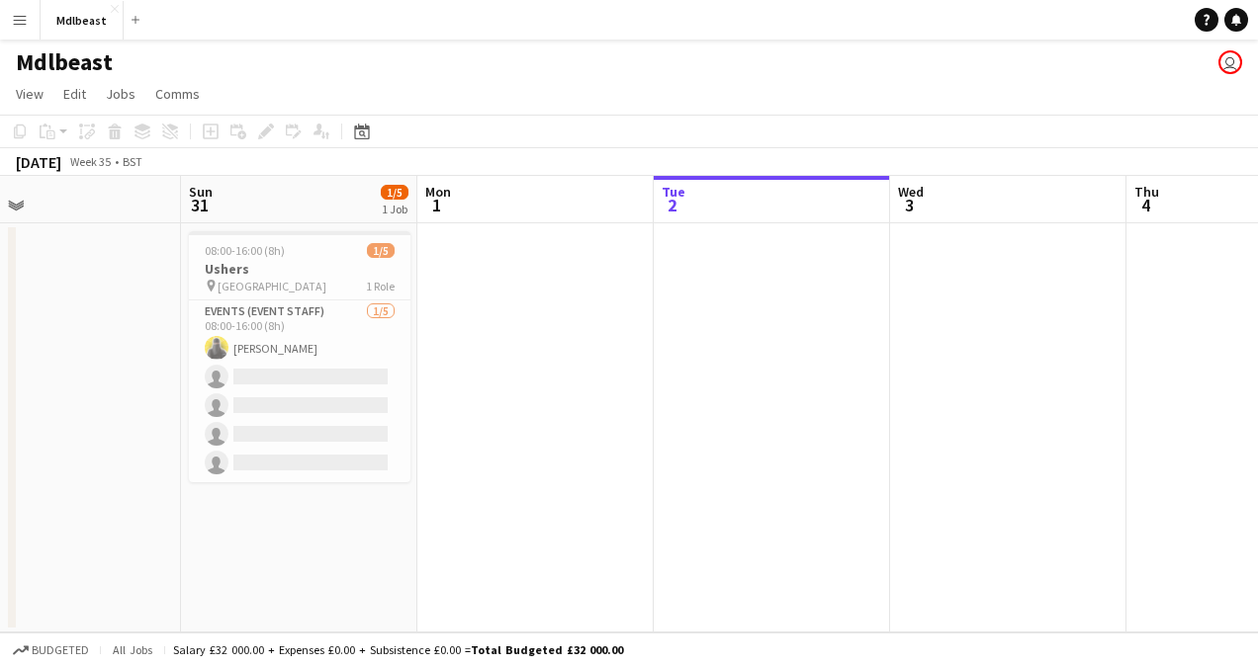
click at [19, 27] on app-icon "Menu" at bounding box center [20, 20] width 16 height 16
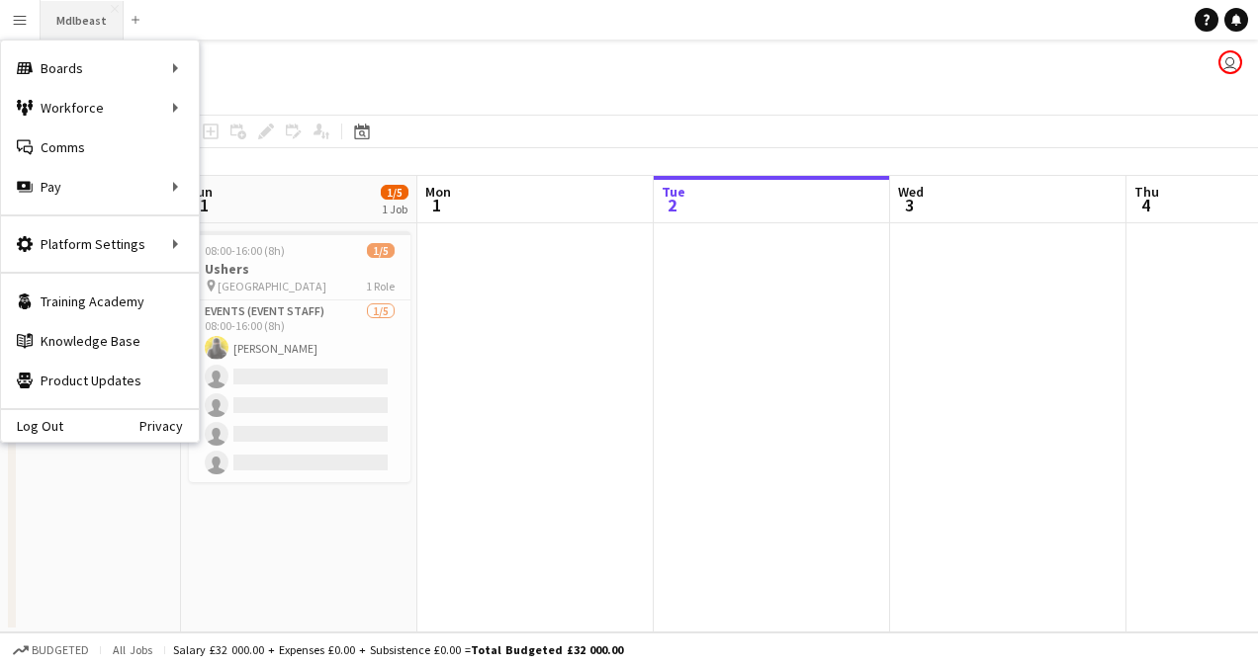
click at [67, 18] on button "Mdlbeast Close" at bounding box center [82, 20] width 83 height 39
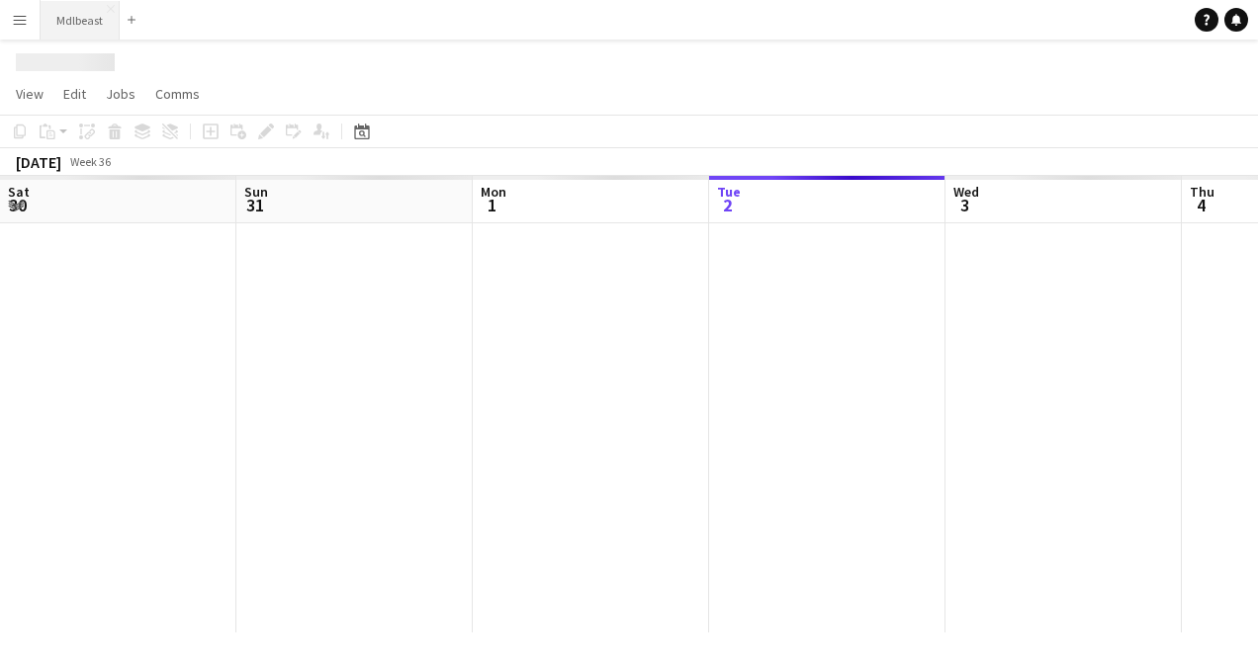
scroll to position [0, 473]
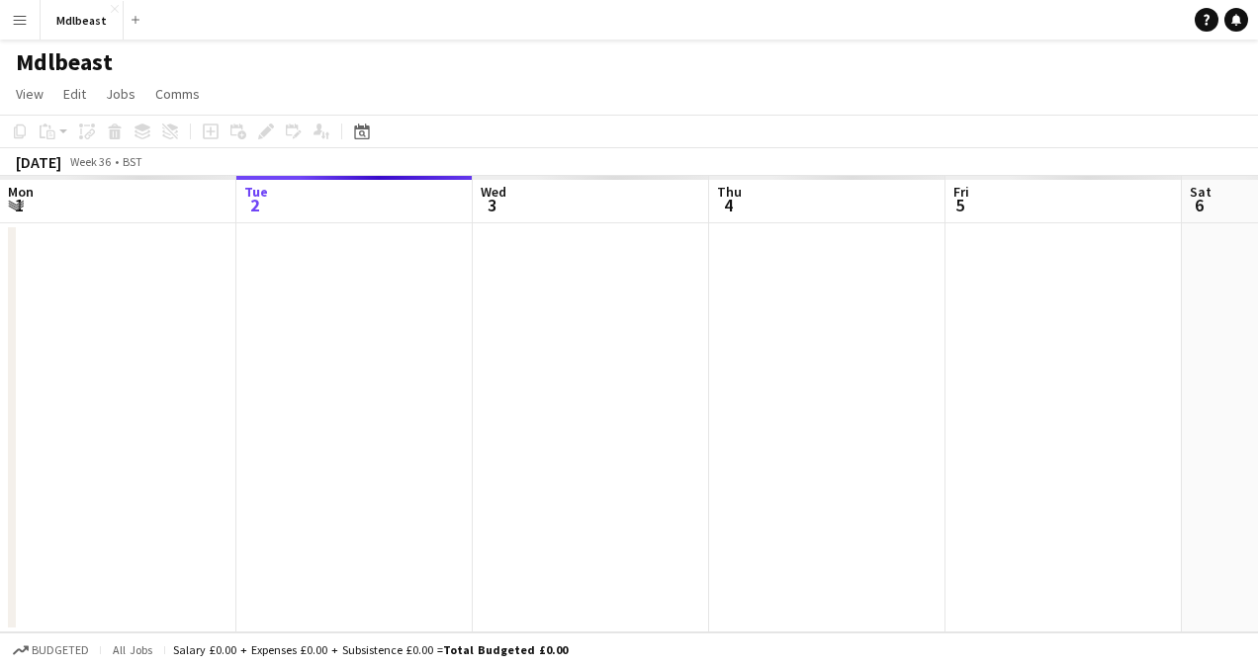
click at [18, 10] on button "Menu" at bounding box center [20, 20] width 40 height 40
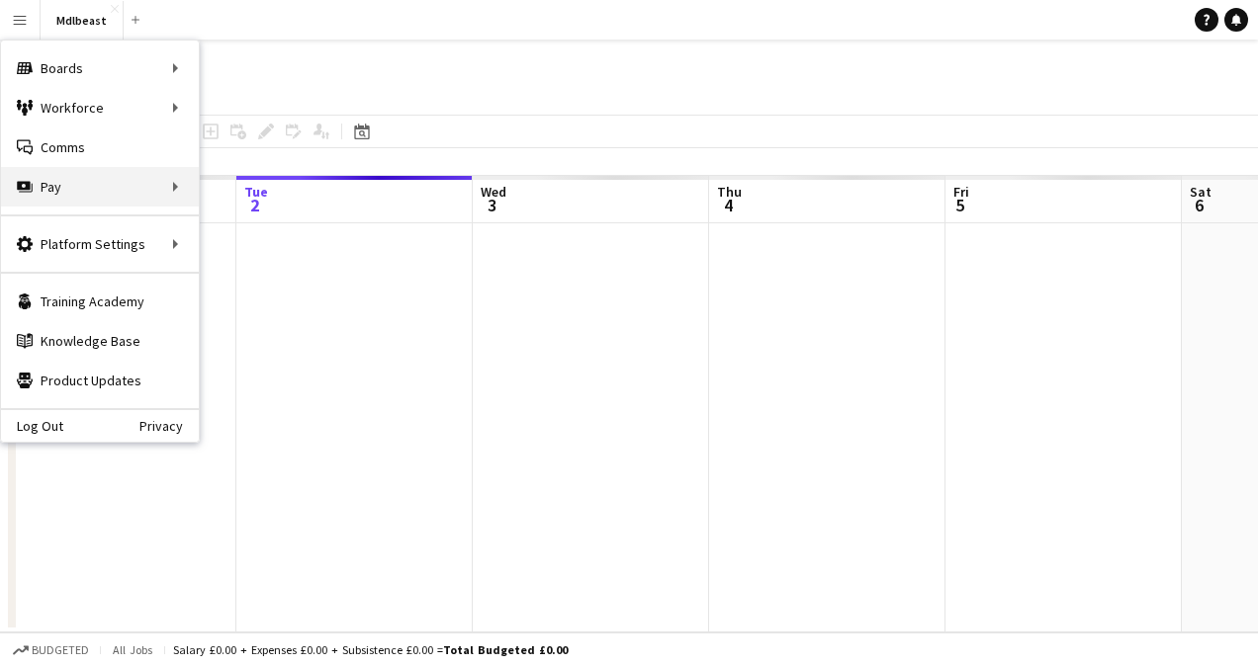
click at [78, 180] on div "Pay Pay" at bounding box center [100, 187] width 198 height 40
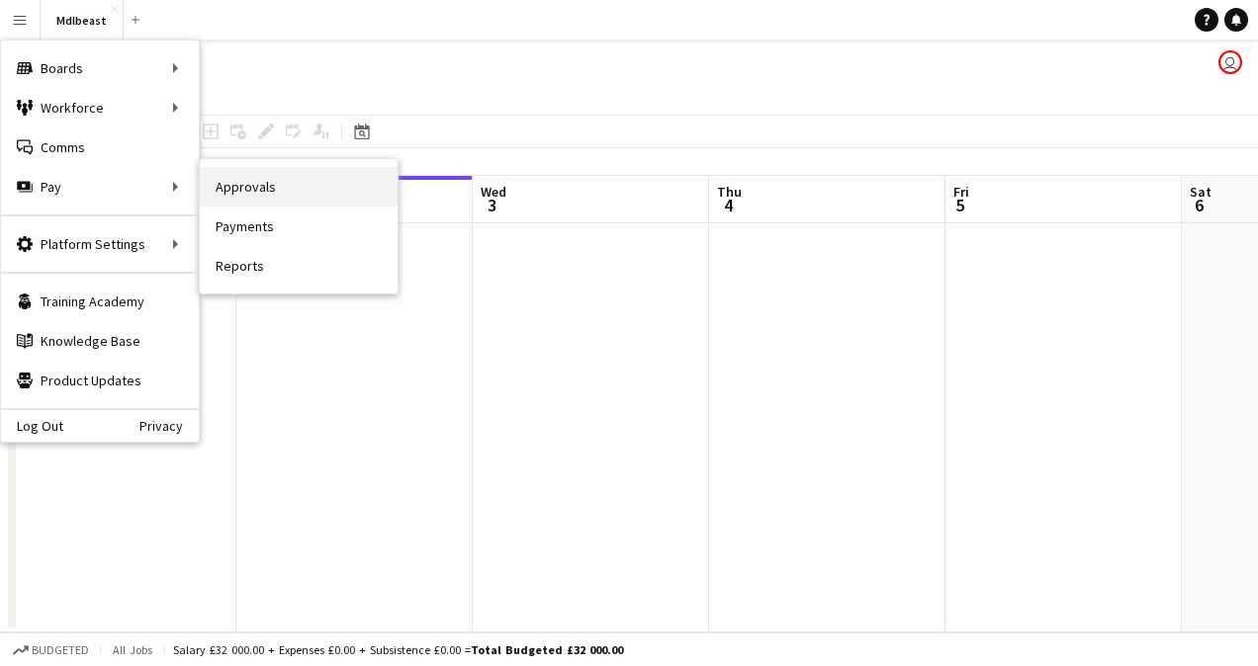
click at [255, 185] on link "Approvals" at bounding box center [299, 187] width 198 height 40
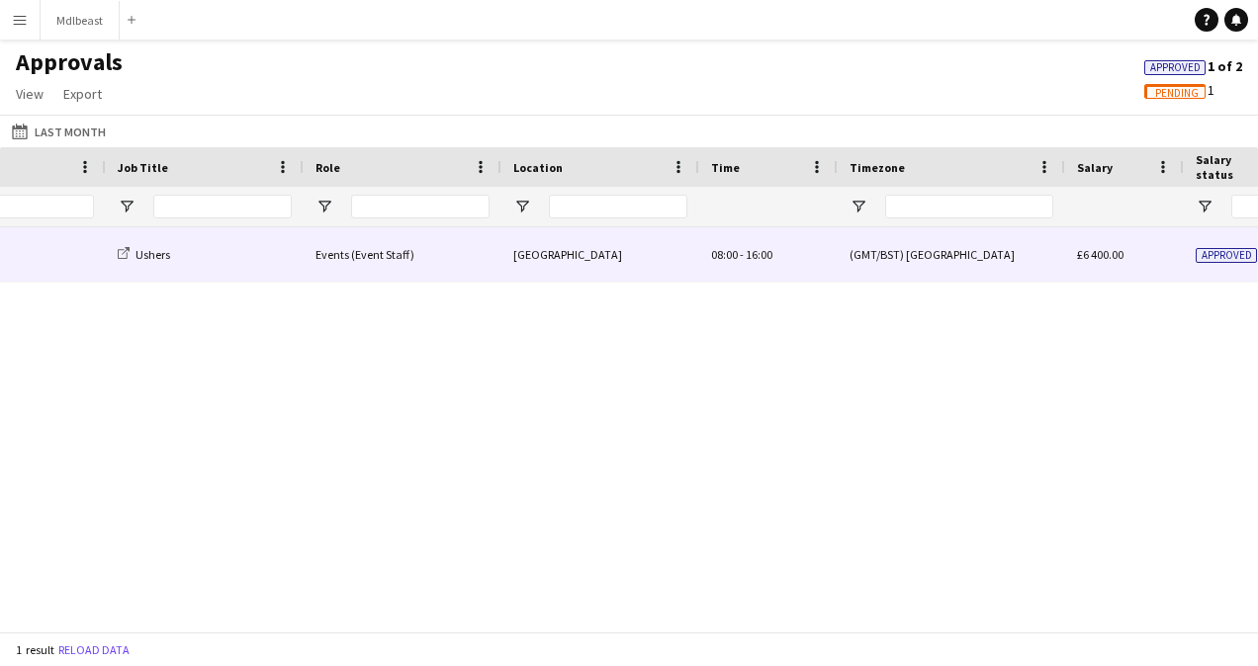
scroll to position [0, 1006]
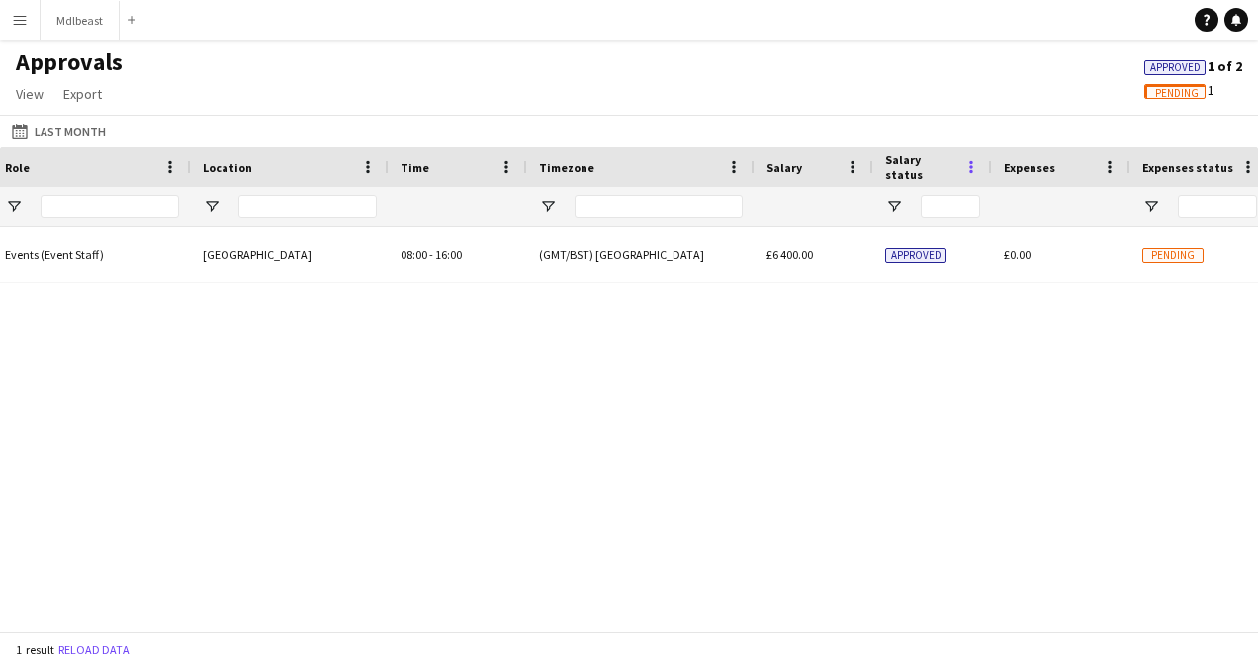
click at [969, 166] on span at bounding box center [971, 167] width 18 height 18
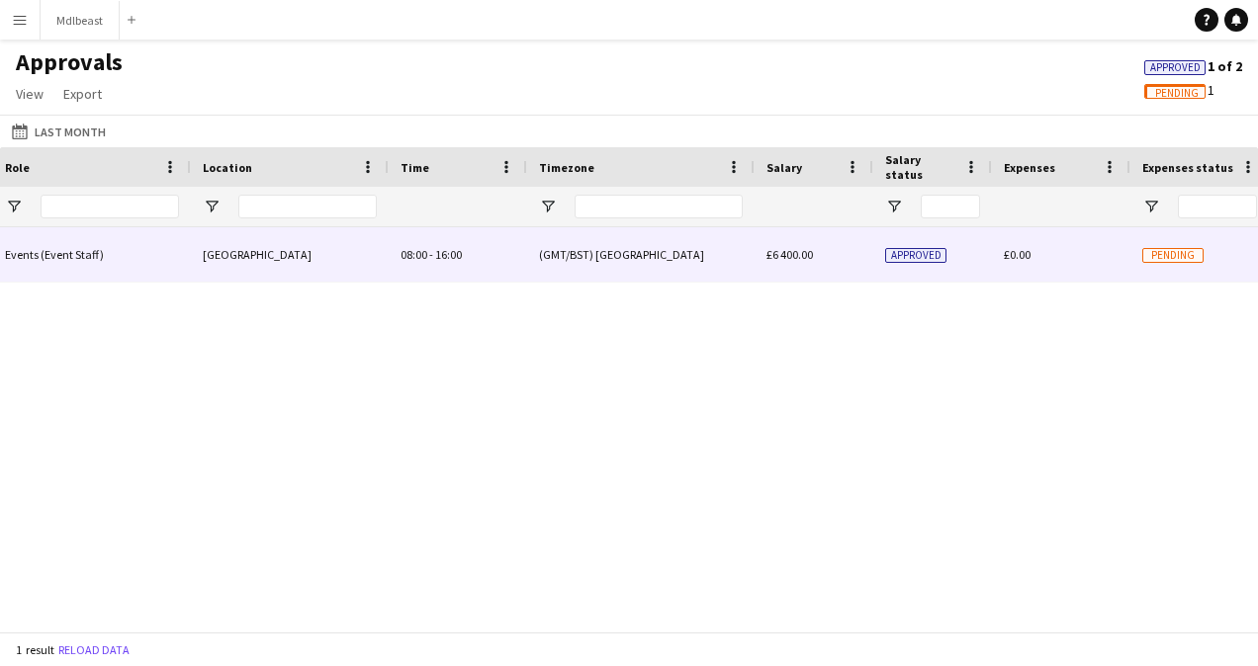
click at [902, 253] on span "Approved" at bounding box center [915, 255] width 61 height 15
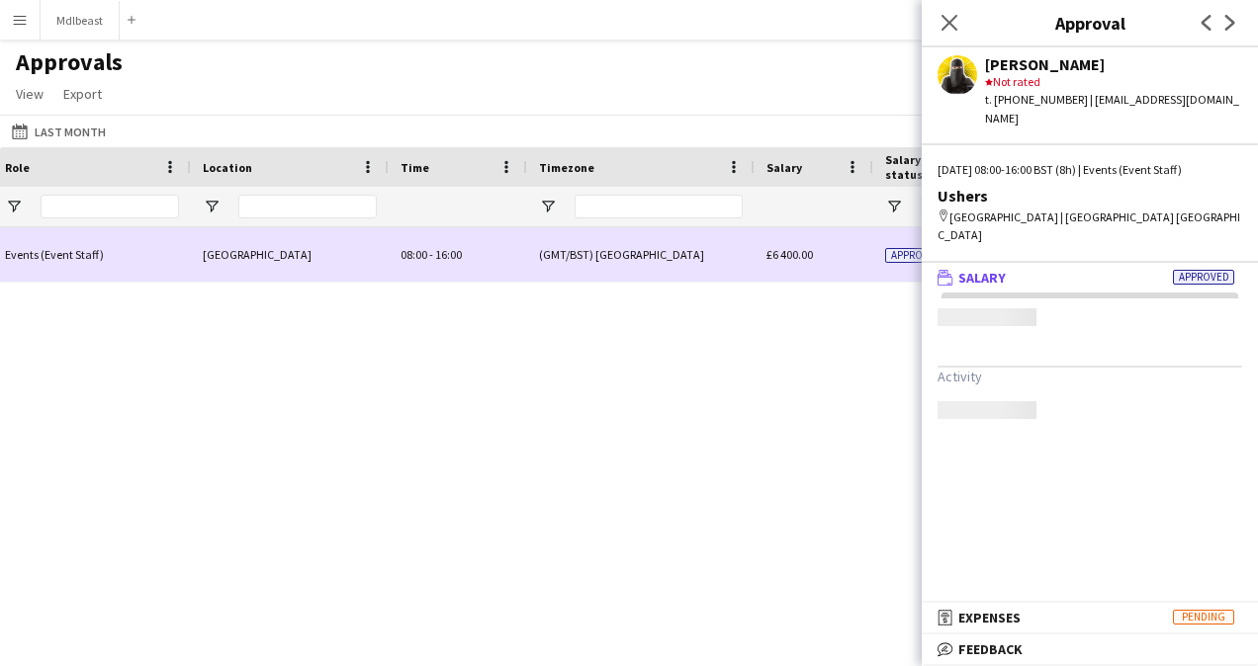
click at [902, 253] on span "Approved" at bounding box center [915, 255] width 61 height 15
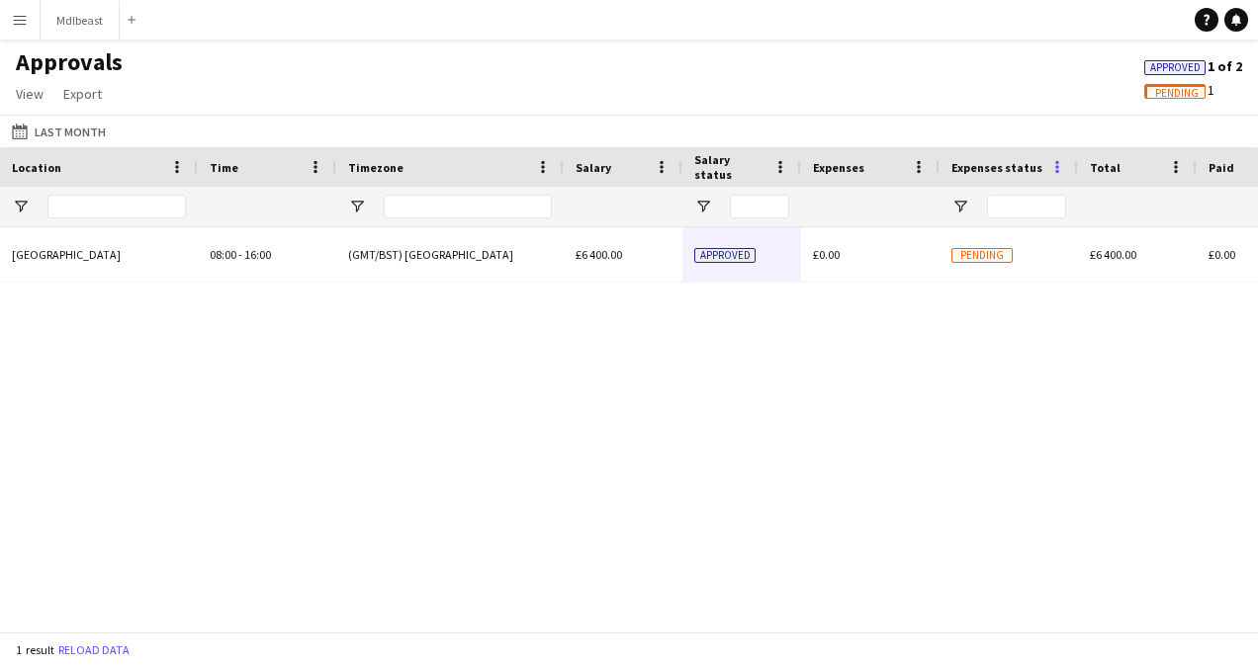
click at [993, 168] on span at bounding box center [1057, 167] width 18 height 18
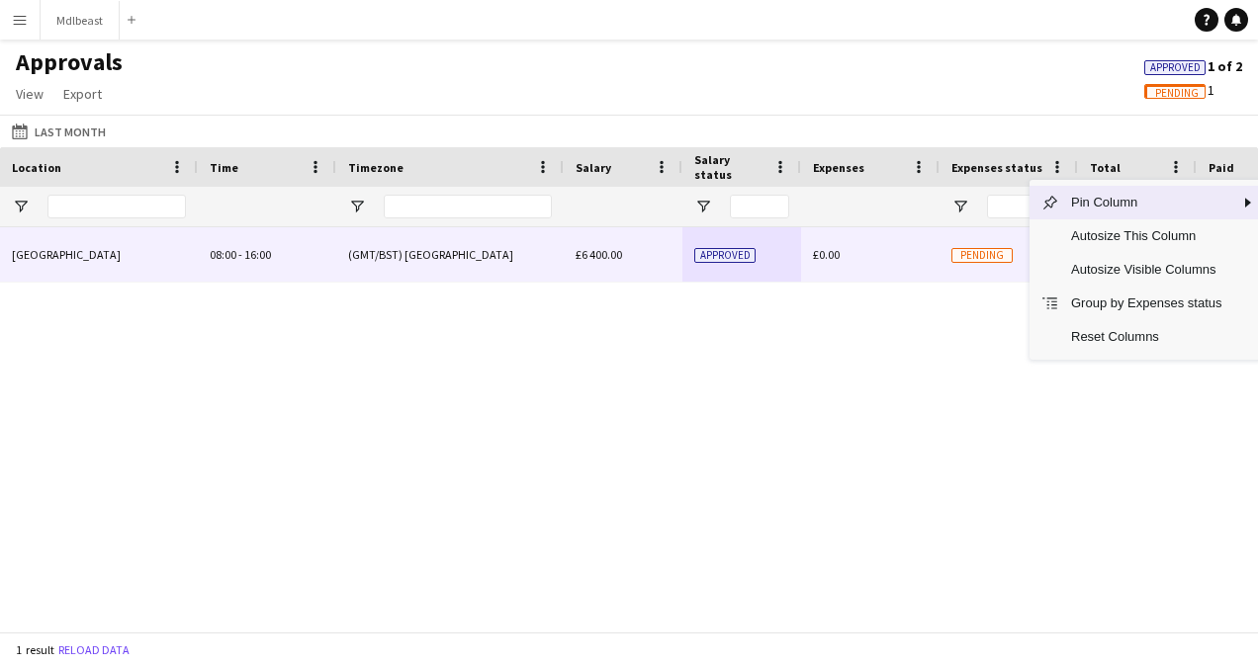
click at [987, 246] on div "Pending" at bounding box center [1008, 254] width 138 height 54
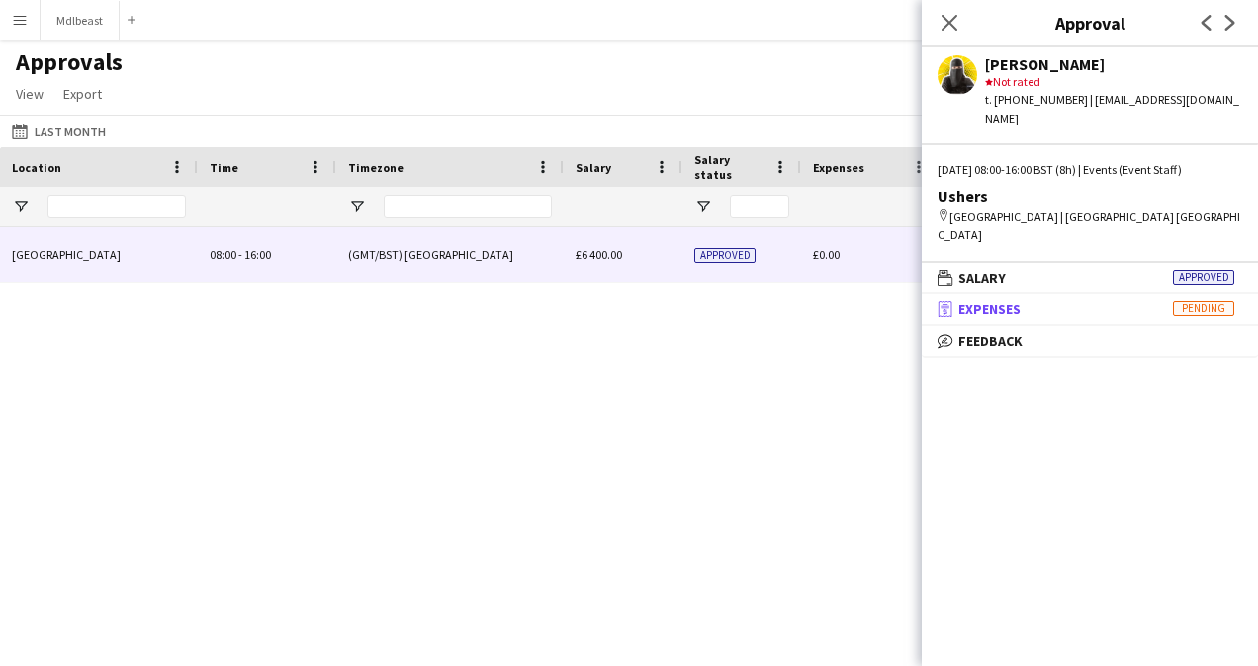
click at [993, 301] on mat-panel-title "receipt Expenses Pending" at bounding box center [1086, 310] width 328 height 18
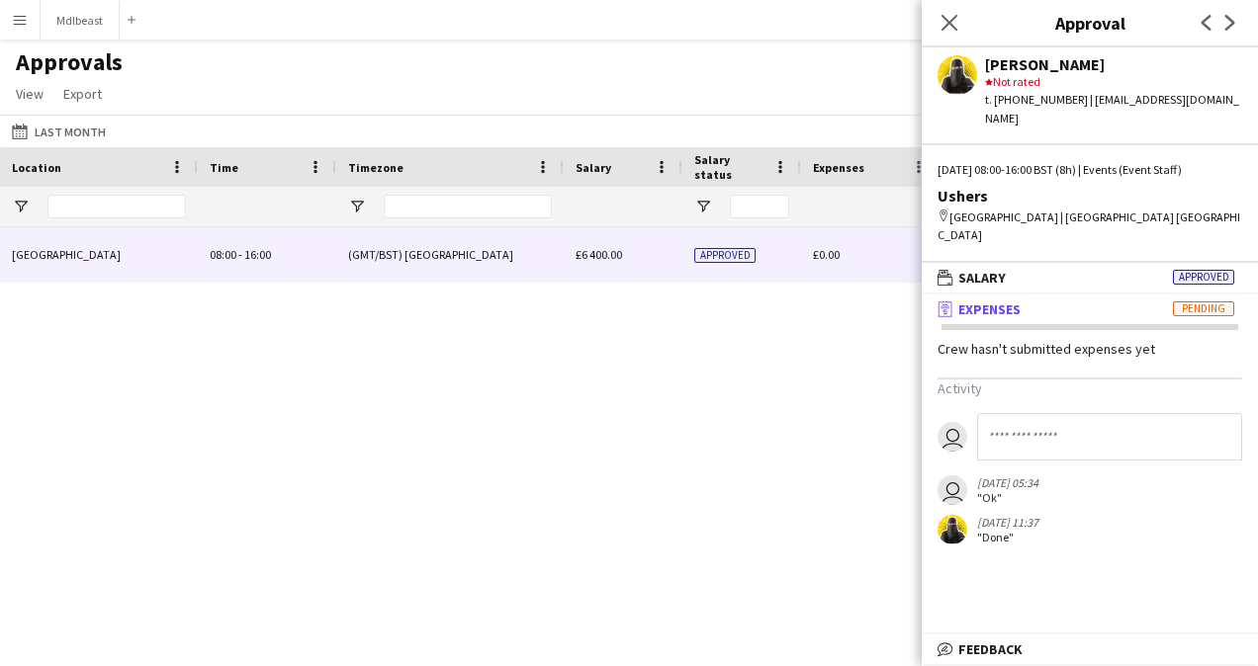
click at [653, 362] on div "Events (Event Staff) [GEOGRAPHIC_DATA] 08:00 - 16:00 (GMT/BST) [GEOGRAPHIC_DATA…" at bounding box center [629, 423] width 1258 height 393
